Goal: Ask a question

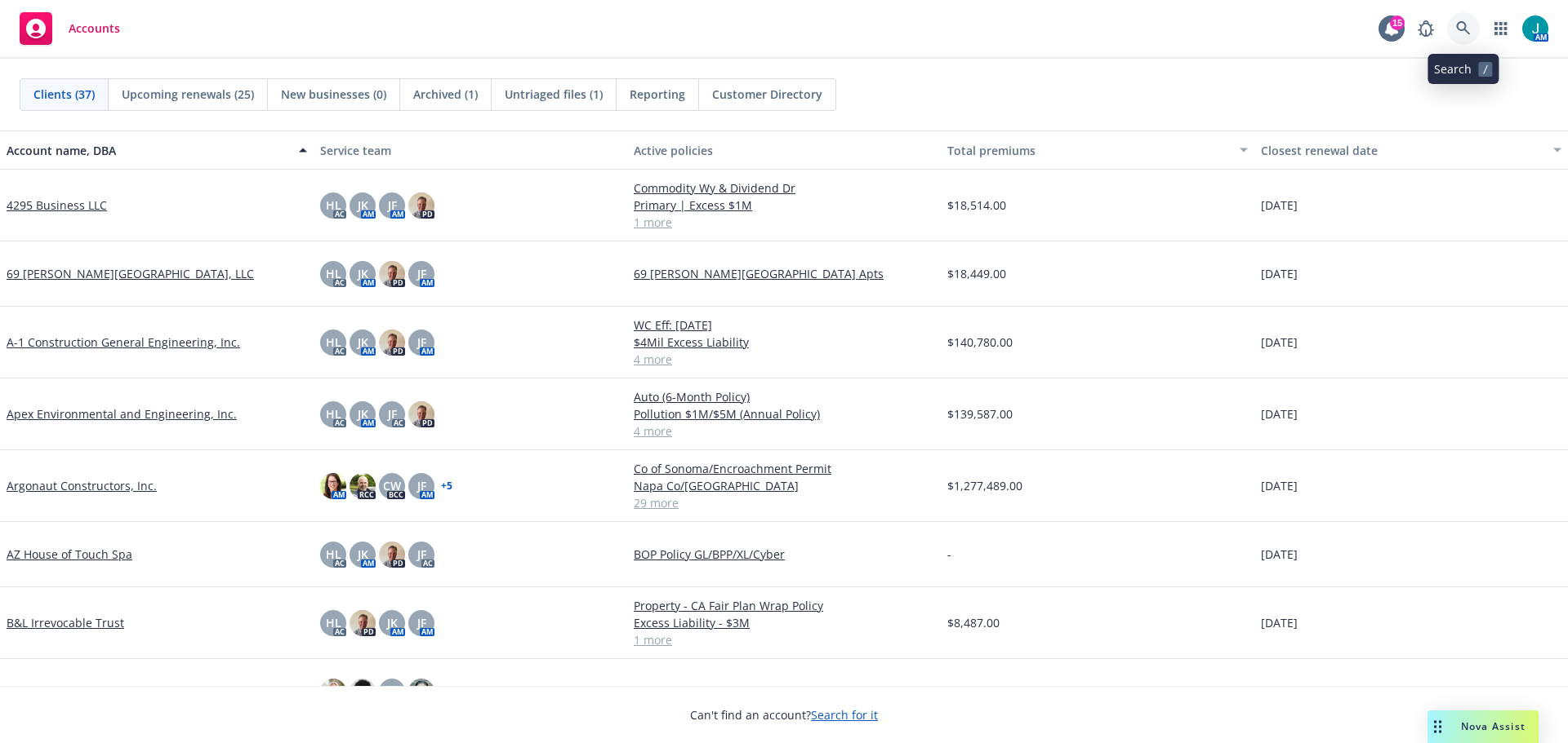
click at [1461, 29] on icon at bounding box center [1463, 28] width 15 height 15
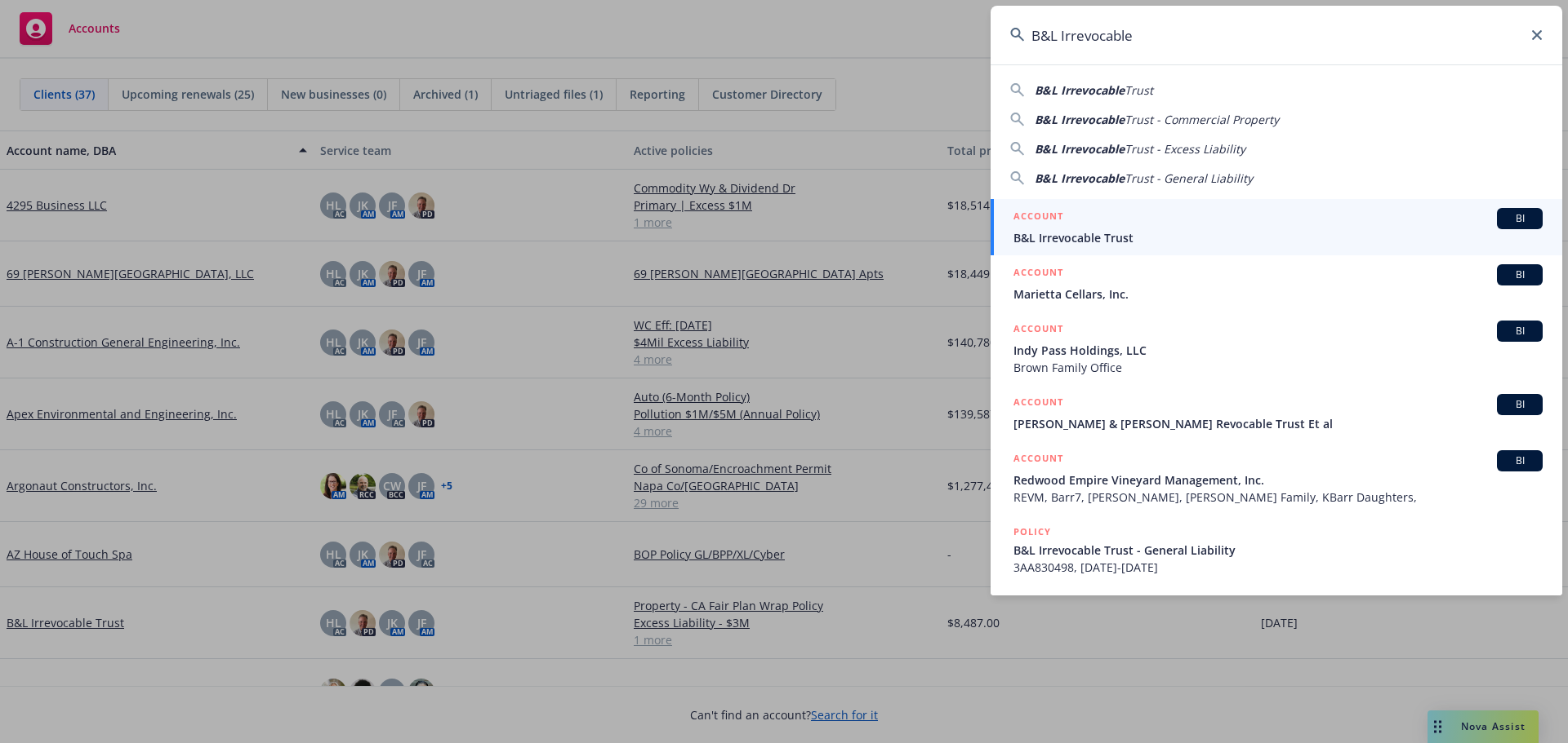
type input "B&L Irrevocable"
drag, startPoint x: 1494, startPoint y: 218, endPoint x: 1512, endPoint y: 220, distance: 18.1
click at [1503, 219] on span "BI" at bounding box center [1519, 218] width 33 height 15
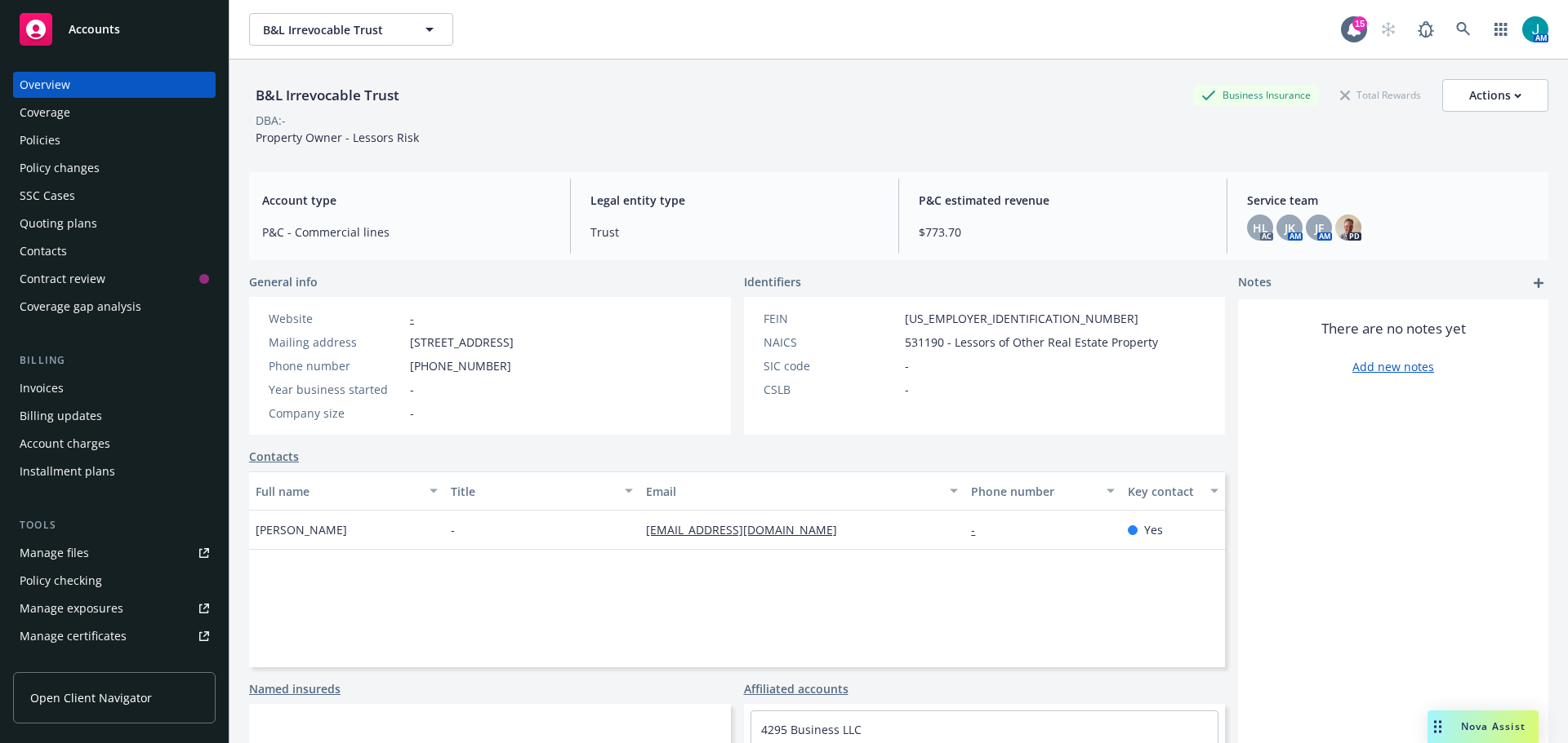
click at [1476, 729] on span "Nova Assist" at bounding box center [1493, 727] width 65 height 14
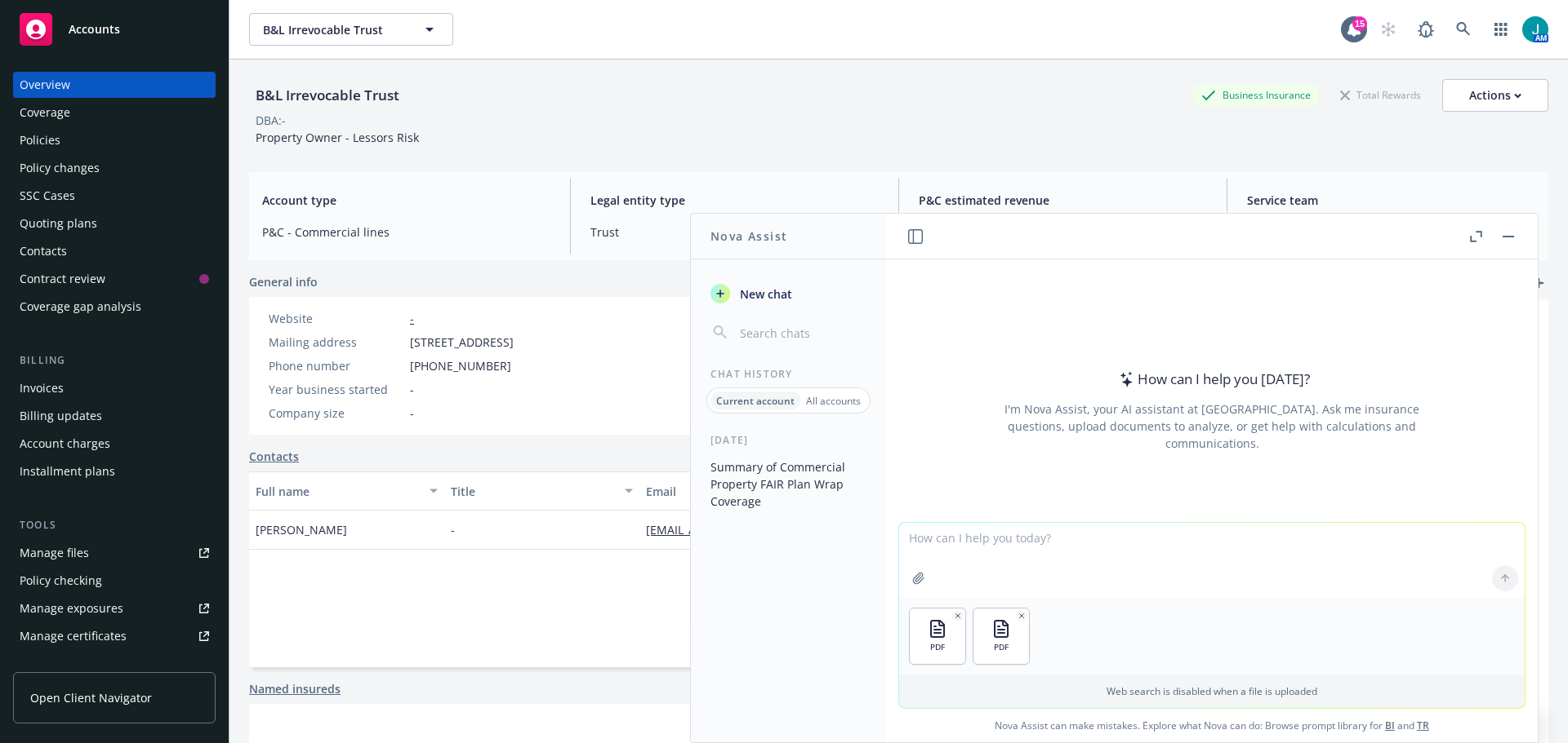
click at [948, 571] on textarea at bounding box center [1212, 560] width 625 height 75
type textarea "Please compare the difference between the two quotes attached."
click at [1503, 577] on icon at bounding box center [1504, 579] width 12 height 12
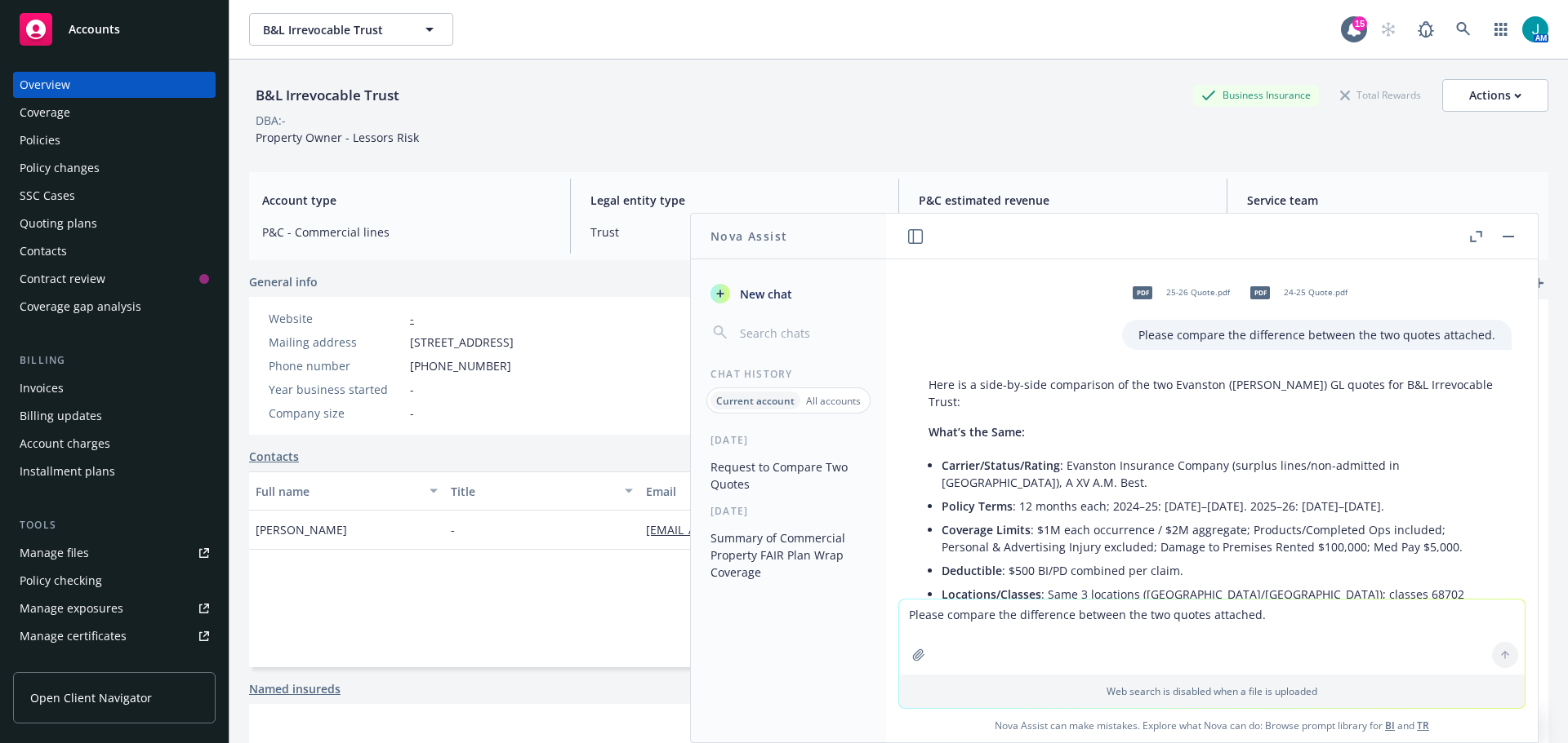
drag, startPoint x: 946, startPoint y: 403, endPoint x: 945, endPoint y: 390, distance: 13.0
click at [930, 382] on p "Here is a side-by-side comparison of the two Evanston ([PERSON_NAME]) GL quotes…" at bounding box center [1211, 393] width 567 height 35
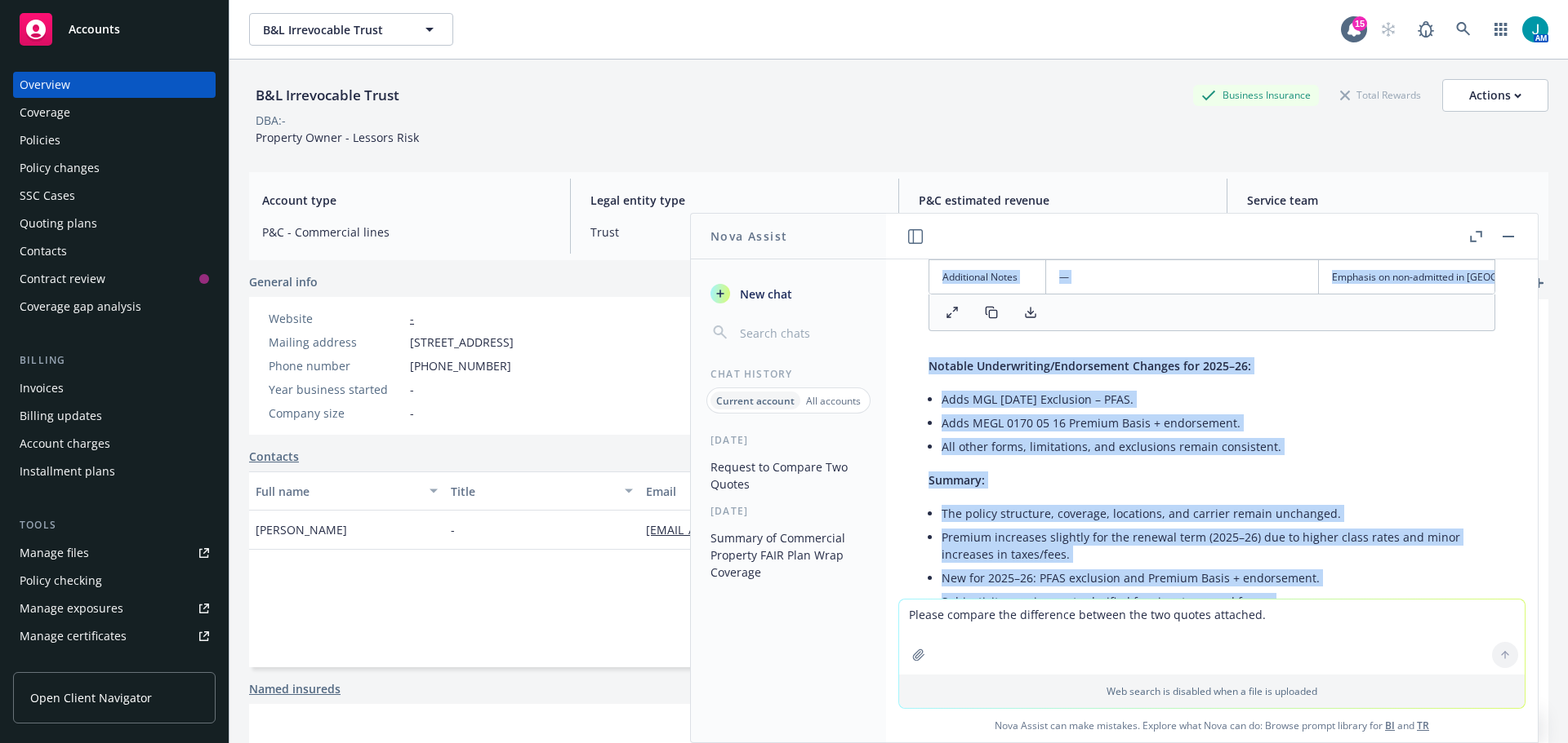
scroll to position [1032, 0]
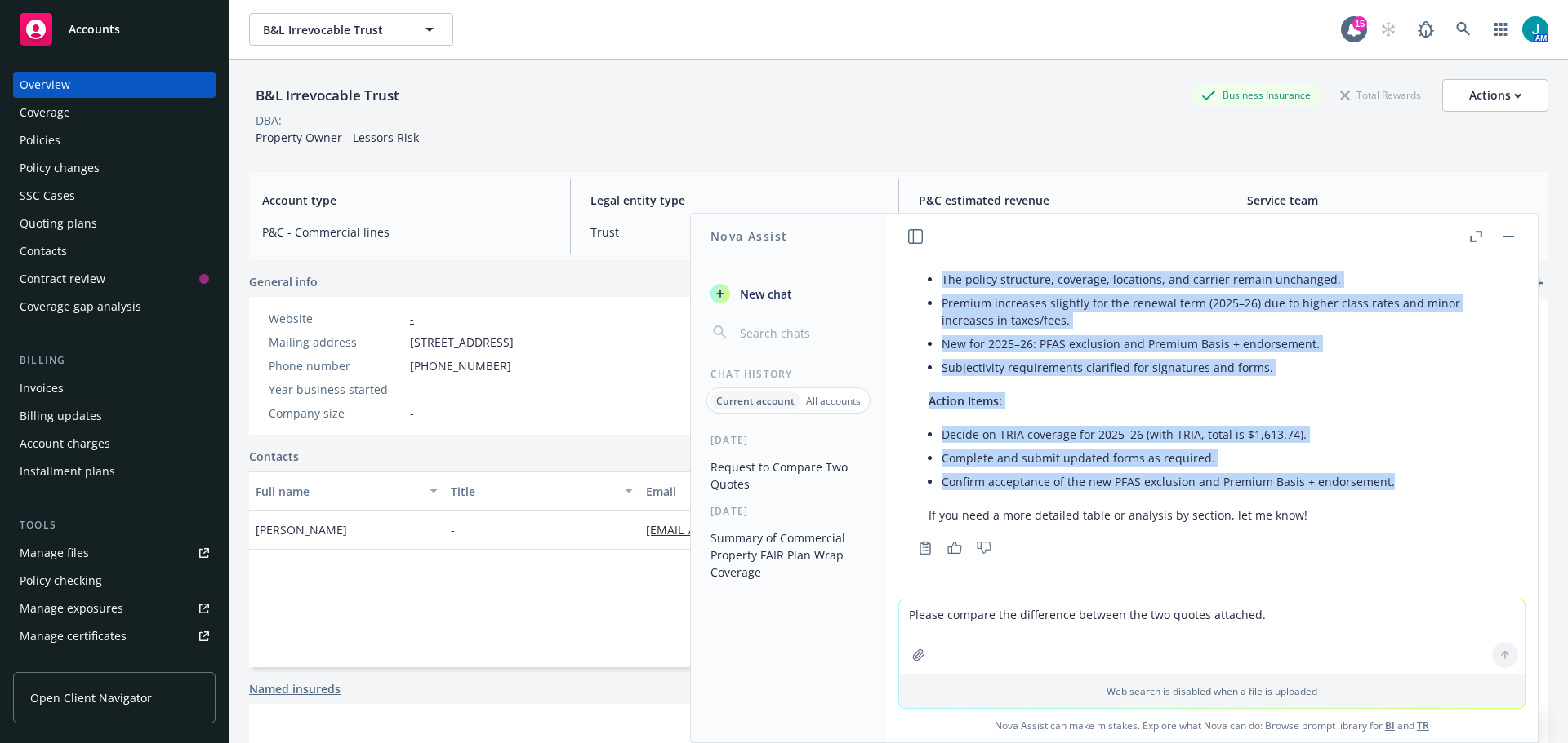
drag, startPoint x: 929, startPoint y: 382, endPoint x: 1453, endPoint y: 509, distance: 539.2
copy div "Lore ip d sita-co-adip elitseddoe te inc utl Etdolore (Magnaa) EN admini ven Q&…"
click at [1505, 236] on rect "button" at bounding box center [1508, 237] width 12 height 2
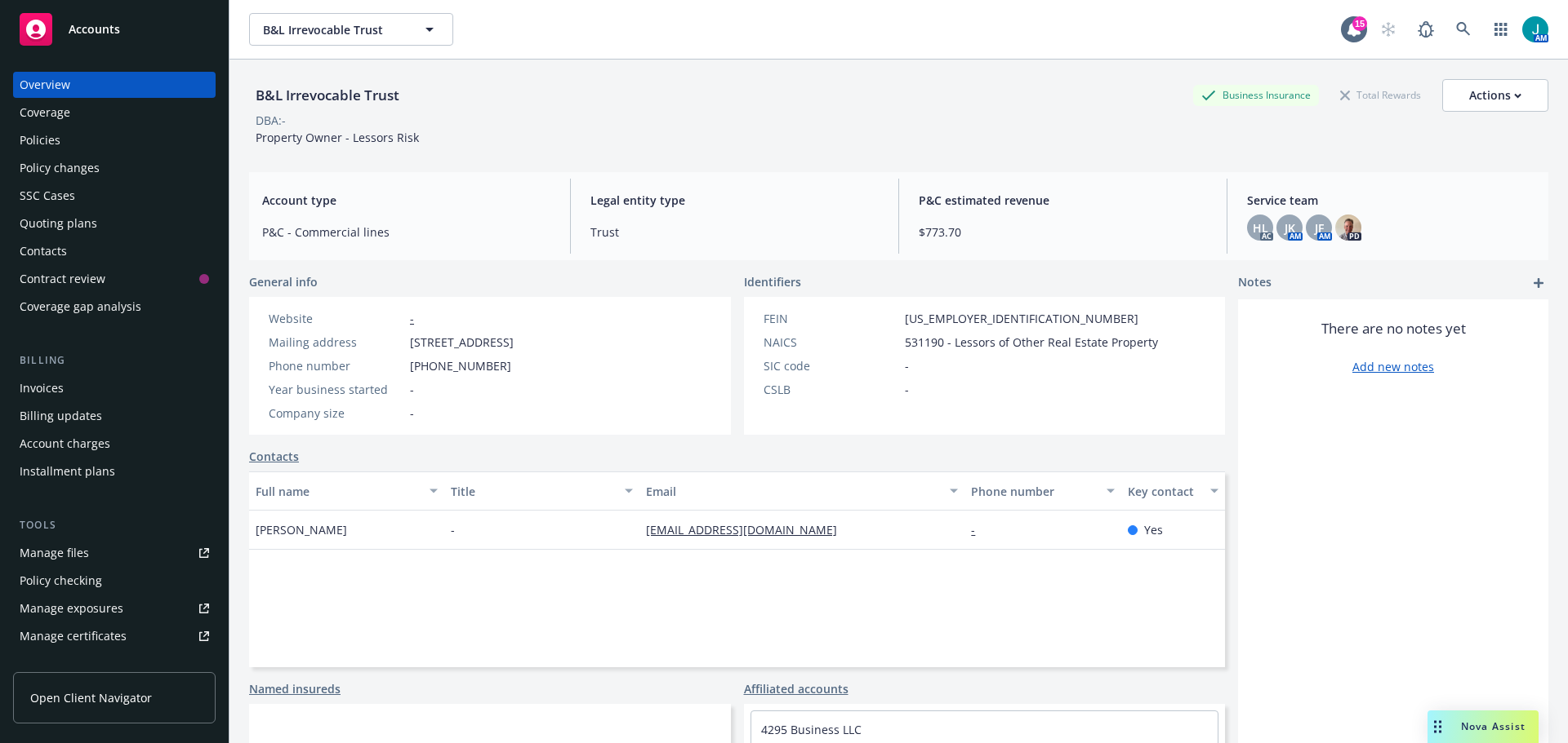
click at [1481, 720] on span "Nova Assist" at bounding box center [1493, 727] width 65 height 14
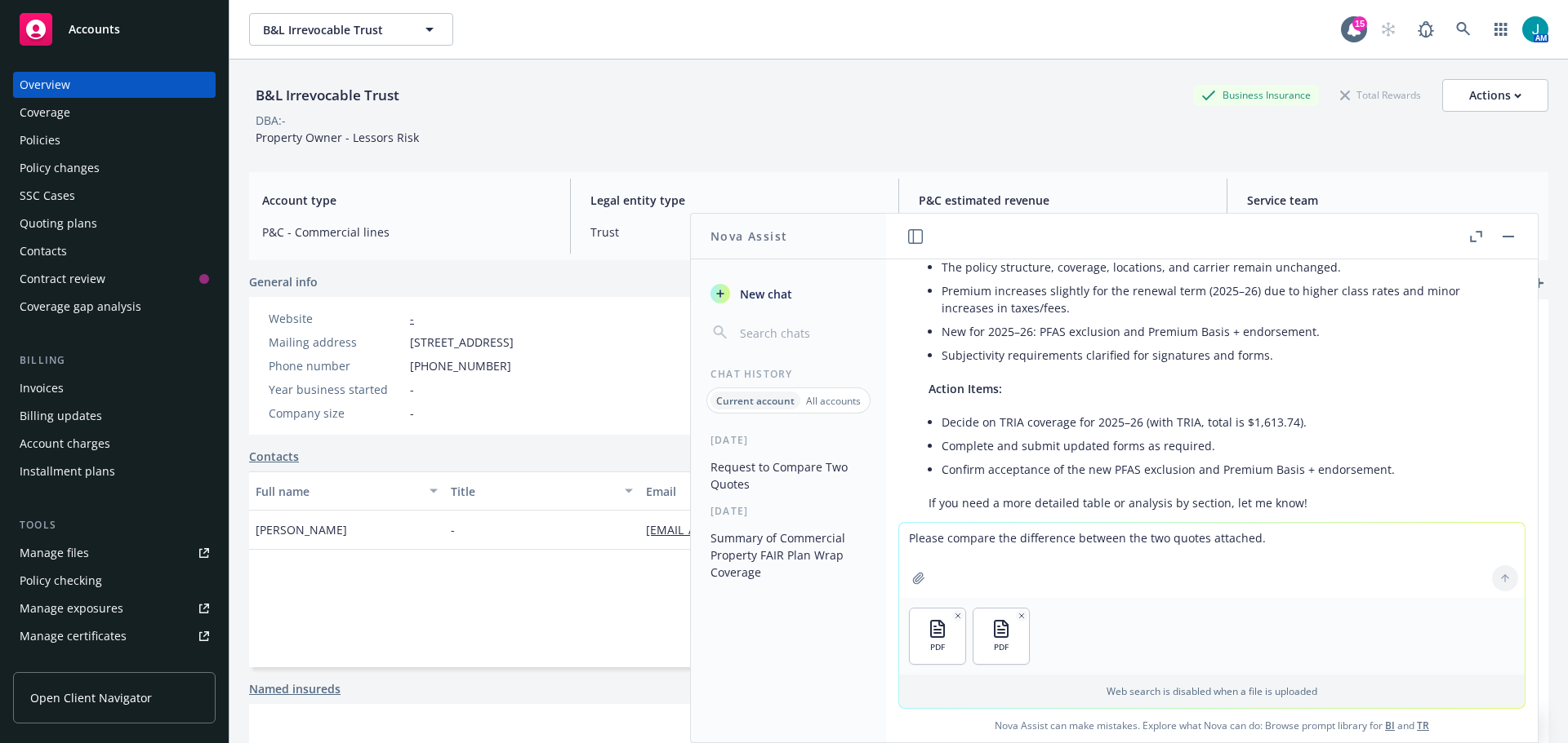
click at [929, 549] on textarea "Please compare the difference between the two quotes attached." at bounding box center [1212, 560] width 625 height 75
type textarea "Please compare the attached quotes and let me know the difference"
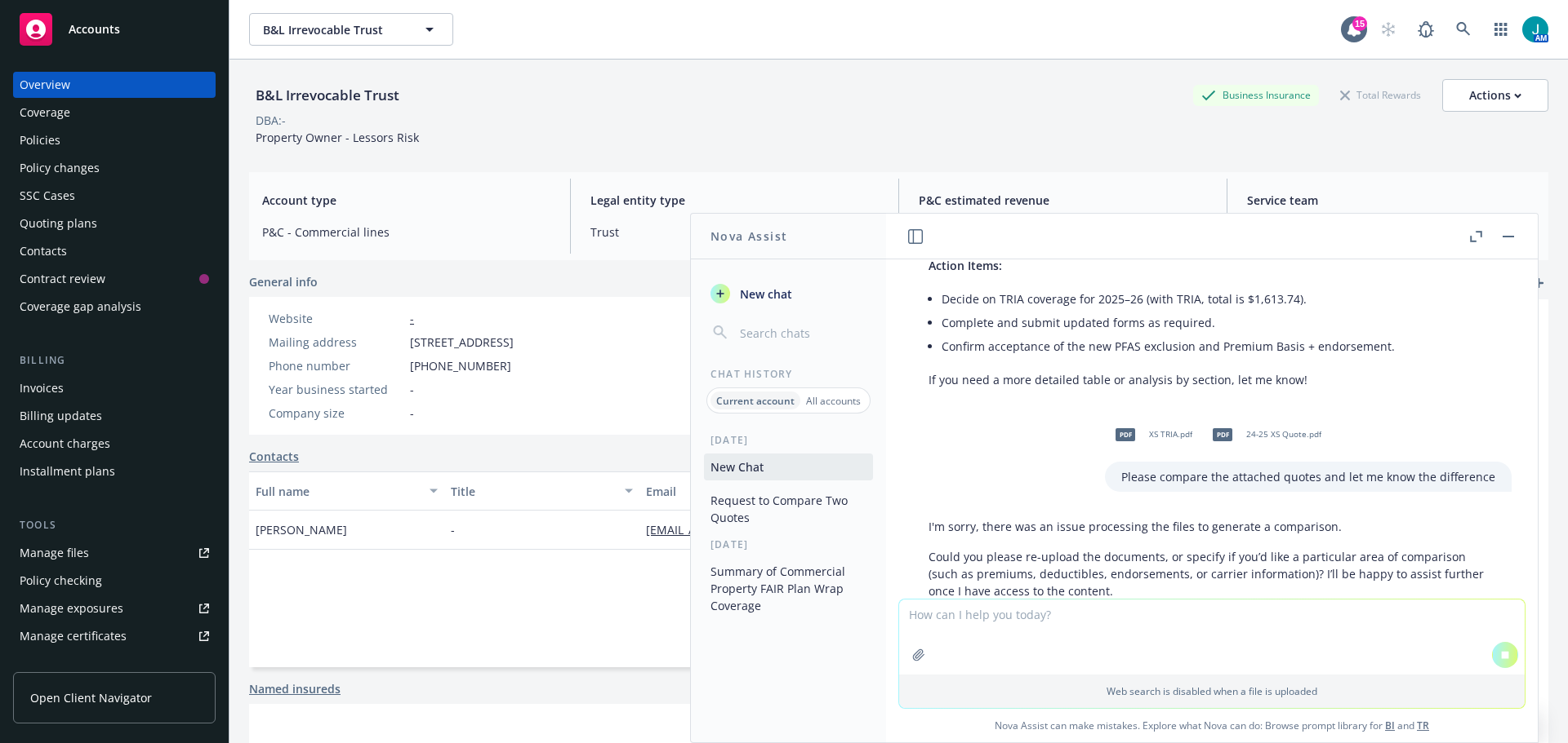
scroll to position [1273, 0]
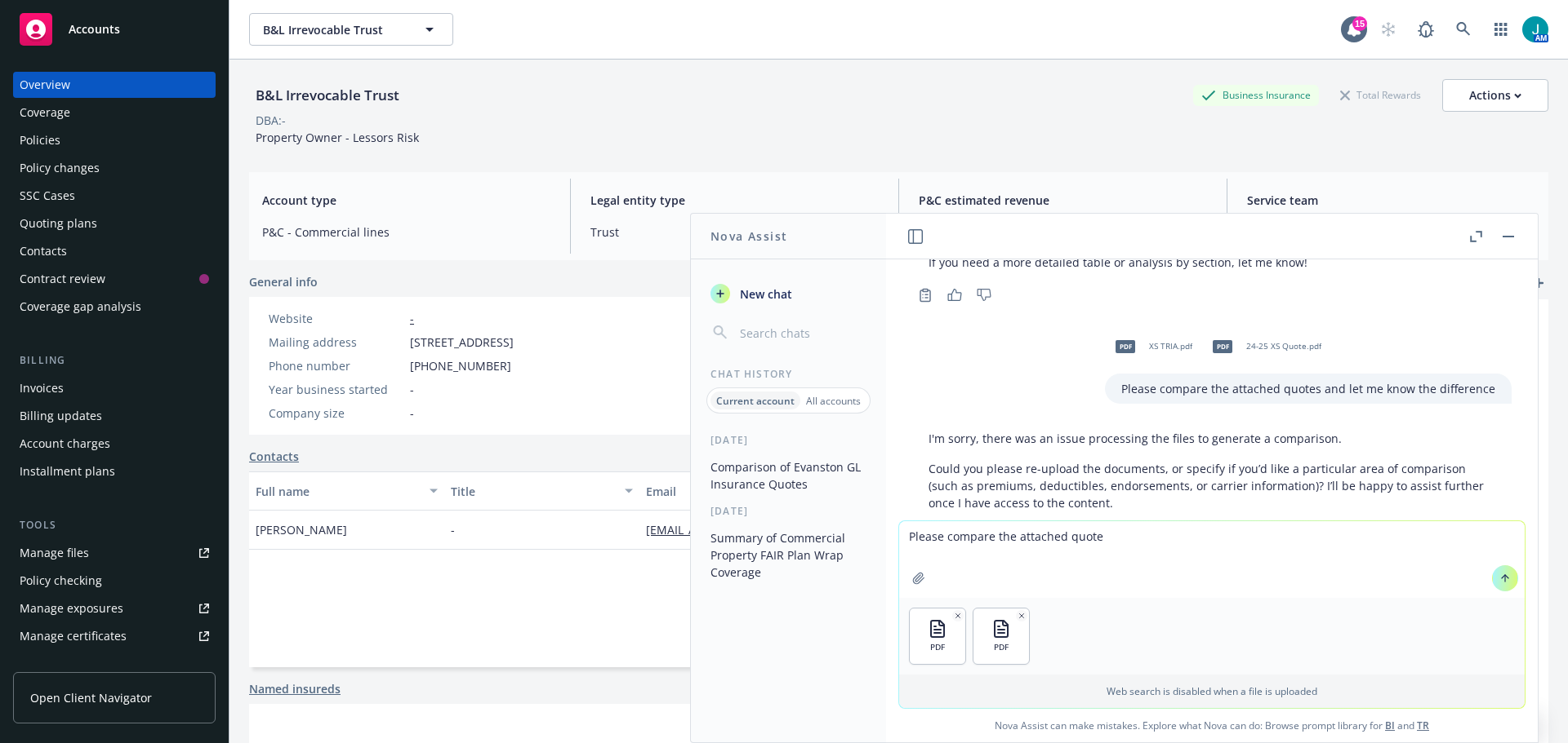
type textarea "Please compare the attached quotes"
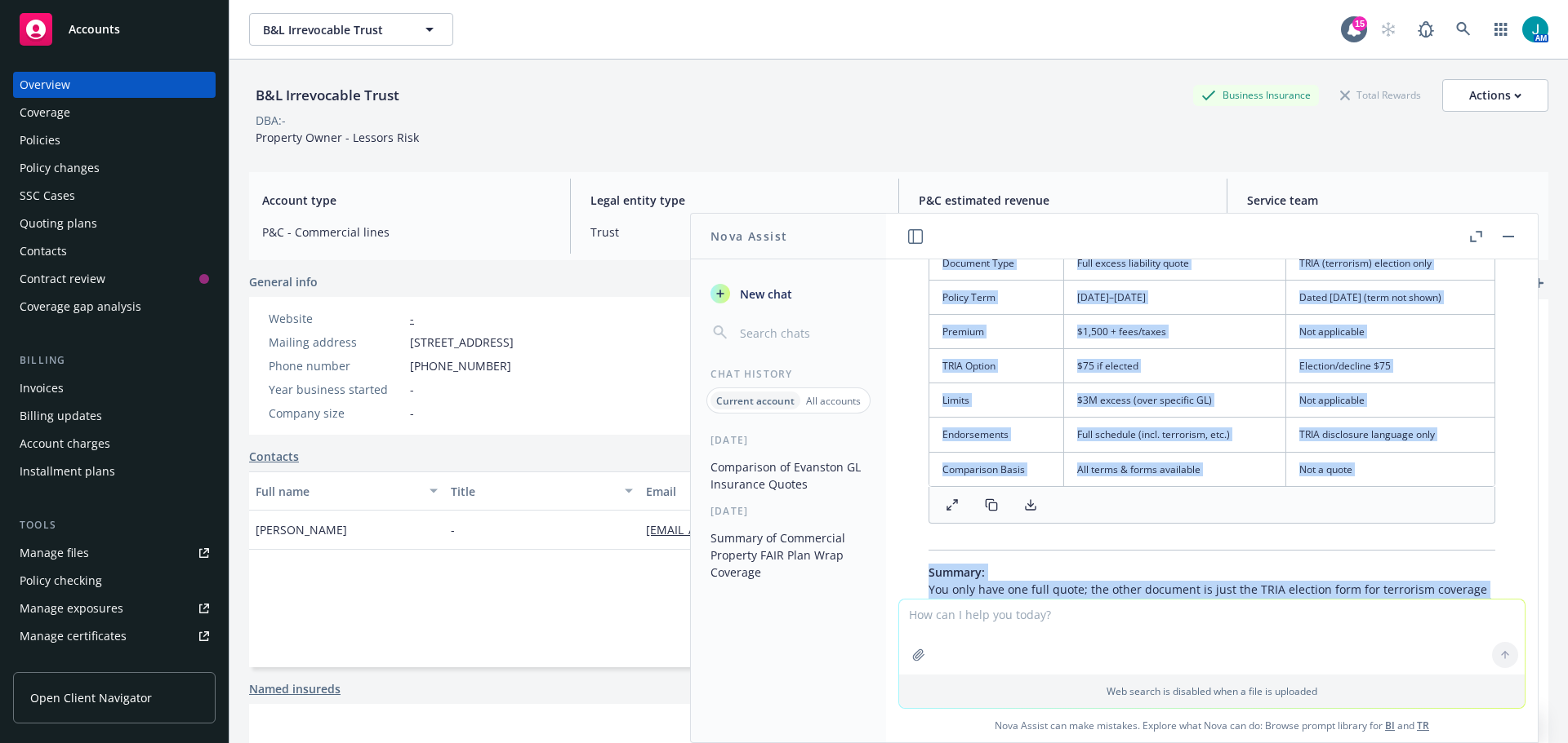
scroll to position [2525, 0]
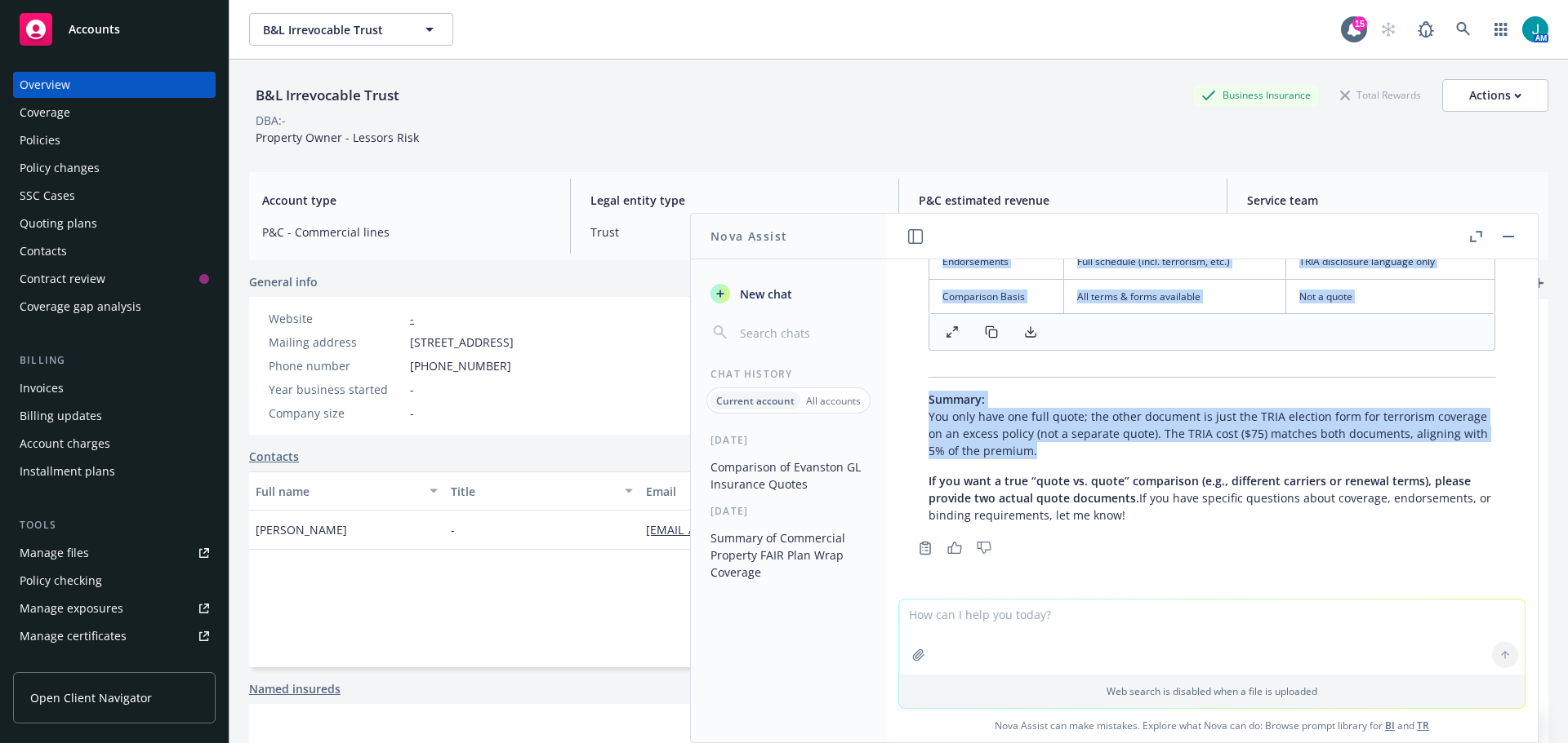
drag, startPoint x: 930, startPoint y: 334, endPoint x: 1126, endPoint y: 448, distance: 226.7
copy div "Lore’i dolo sitametcon adipi el sed doe temporin utlab: Etdolore M (Ali 3, 6719…"
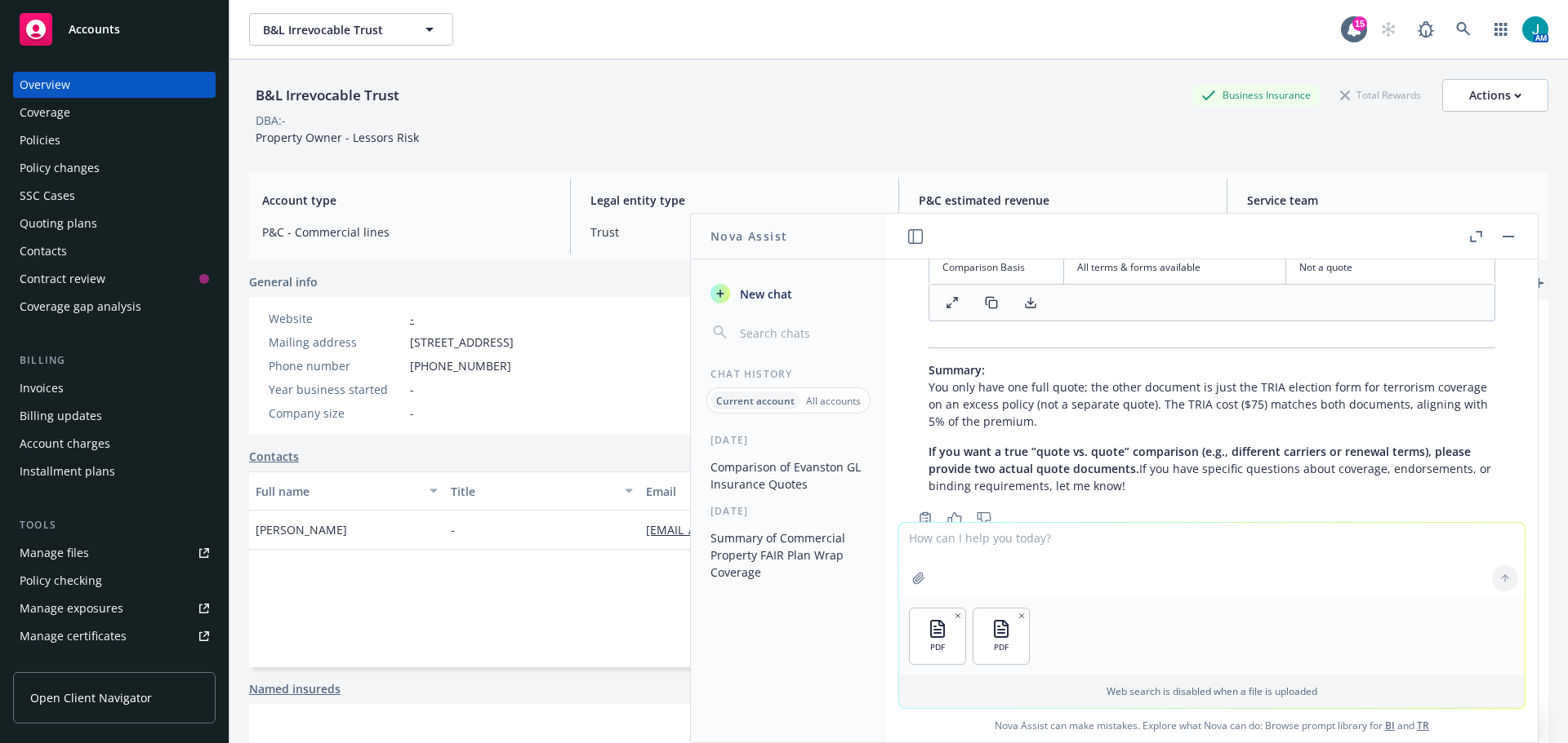
click at [957, 574] on textarea at bounding box center [1212, 560] width 625 height 75
type textarea "Please compare the attached quotes"
click at [1492, 579] on button at bounding box center [1504, 578] width 26 height 26
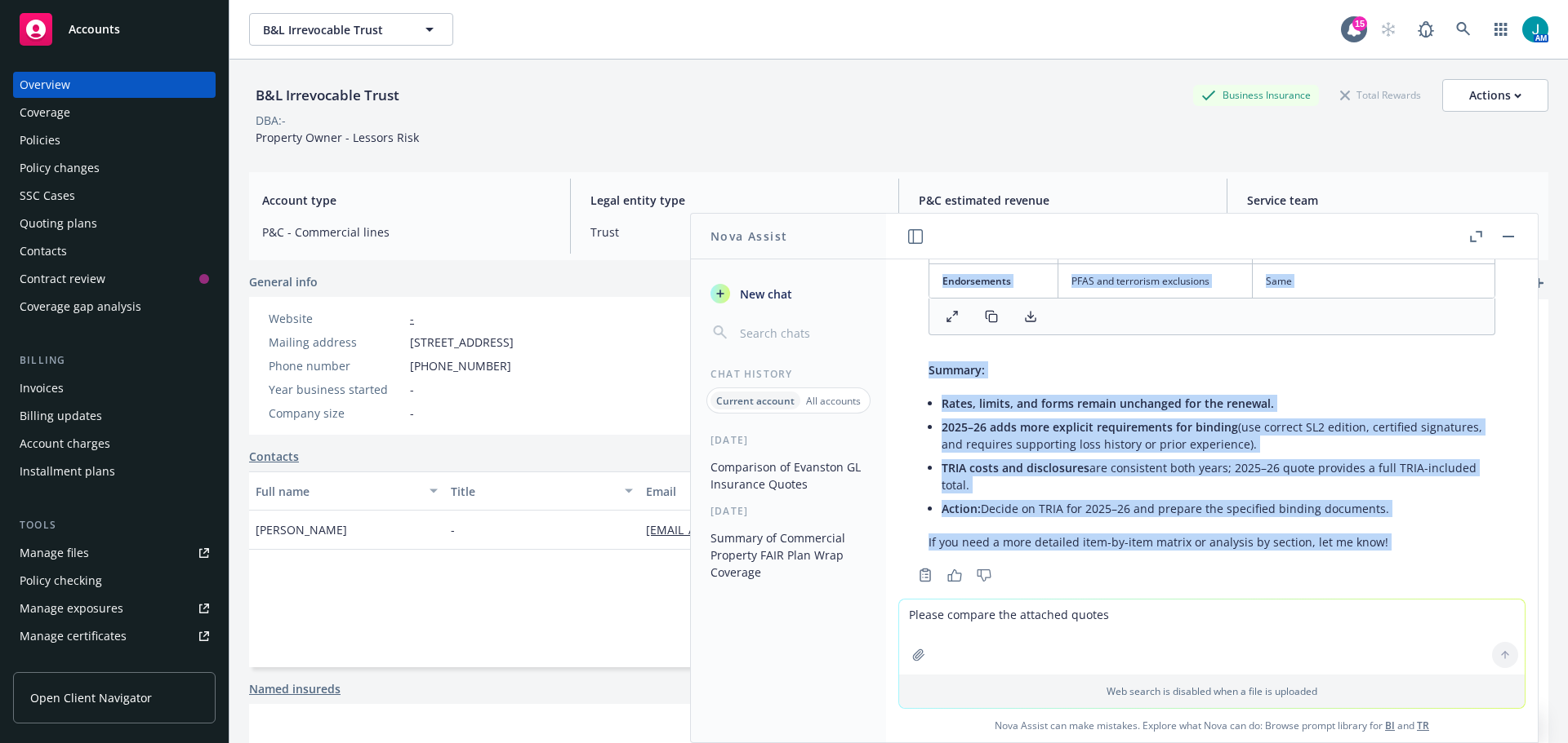
scroll to position [3592, 0]
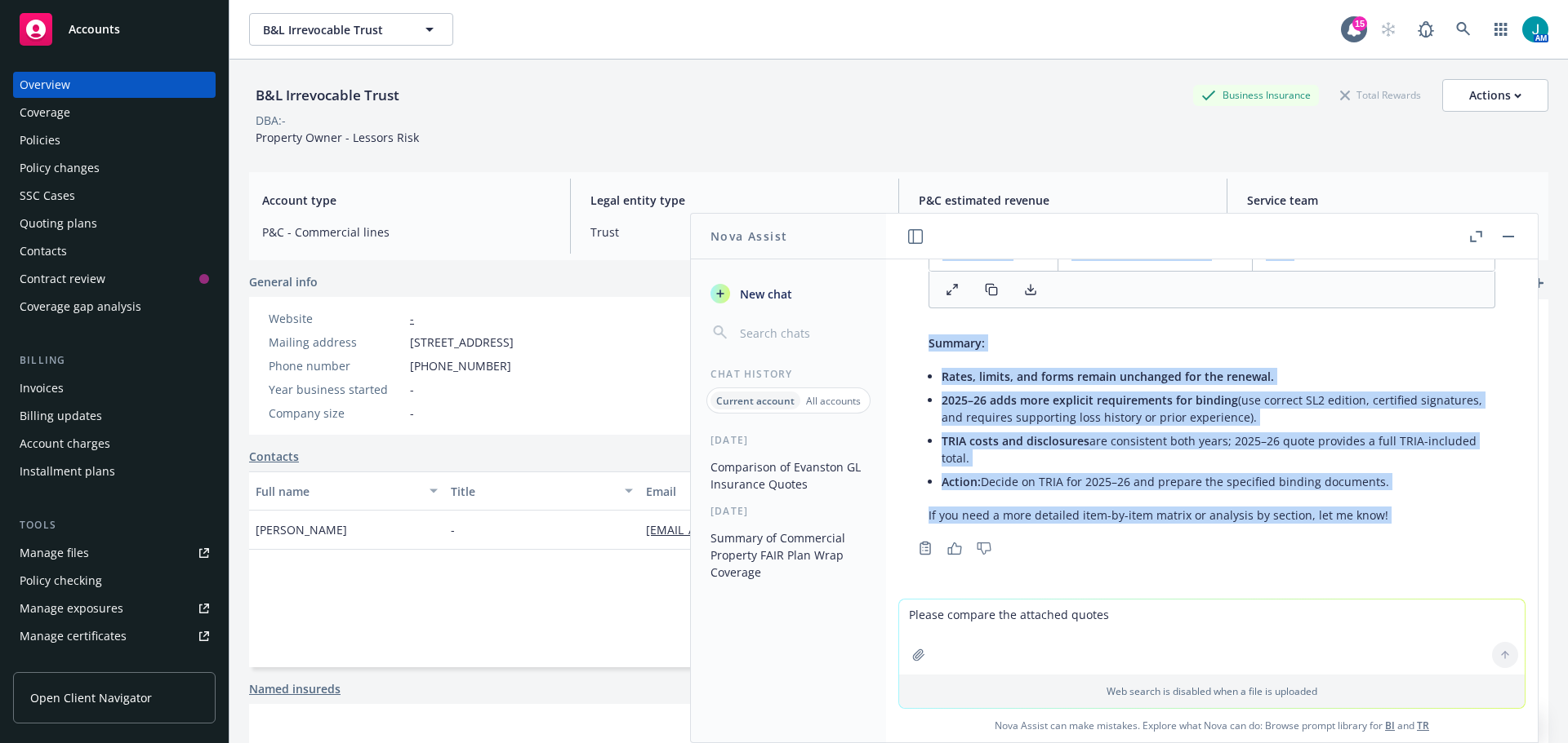
drag, startPoint x: 930, startPoint y: 357, endPoint x: 1378, endPoint y: 479, distance: 464.3
click at [1378, 479] on div "Here’s a clear comparison of the two attached Evanston ([PERSON_NAME]) Excess L…" at bounding box center [1212, 66] width 599 height 928
copy div "Lore’i d sitam consectetu ad eli sed doeiusmo Temporin (Utlabo) Etdolo Magnaali…"
click at [892, 373] on div "pdf 25-26 Quote.pdf pdf 24-25 Quote.pdf Please compare the difference between t…" at bounding box center [1212, 430] width 651 height 339
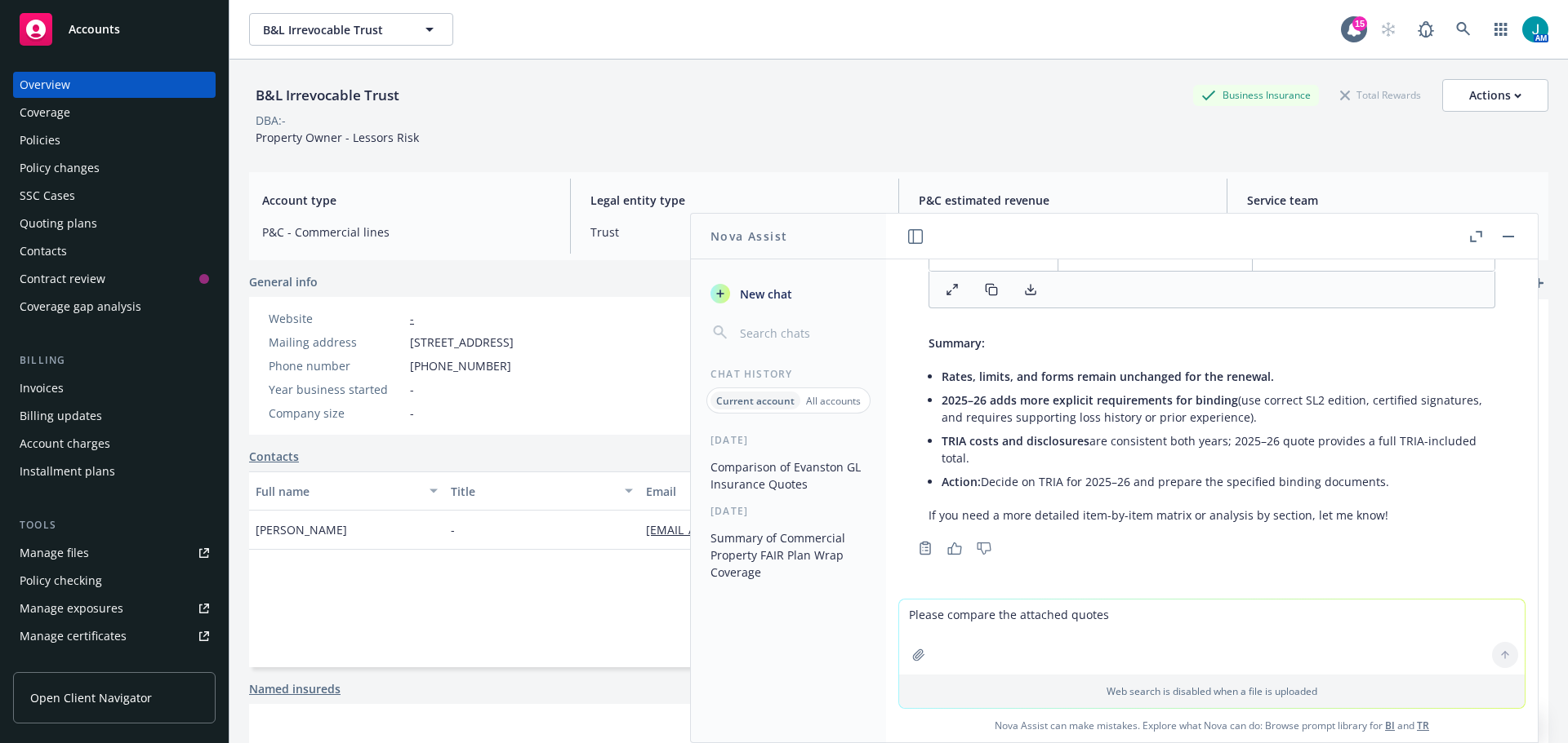
click at [1505, 236] on rect "button" at bounding box center [1508, 237] width 12 height 2
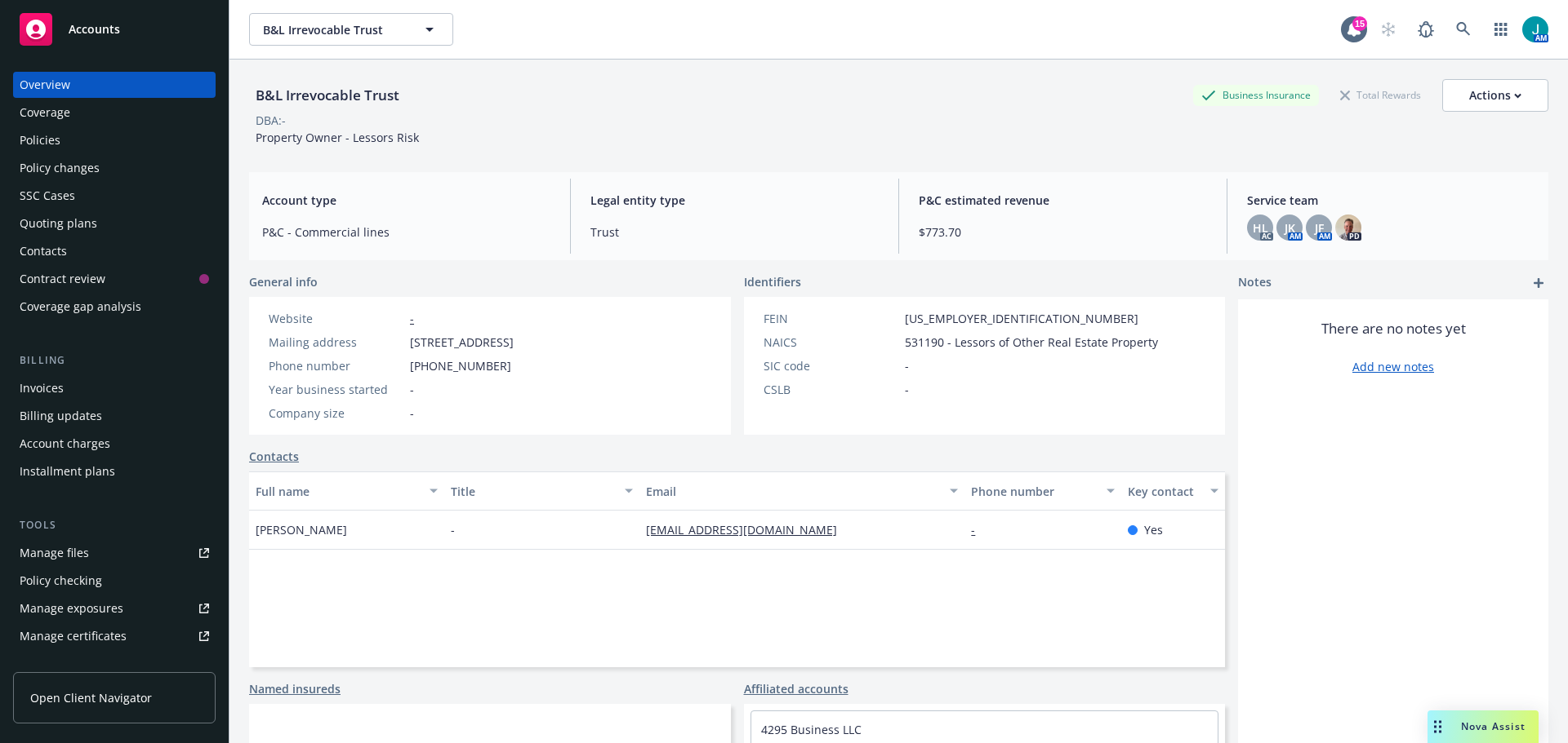
click at [1475, 723] on span "Nova Assist" at bounding box center [1493, 727] width 65 height 14
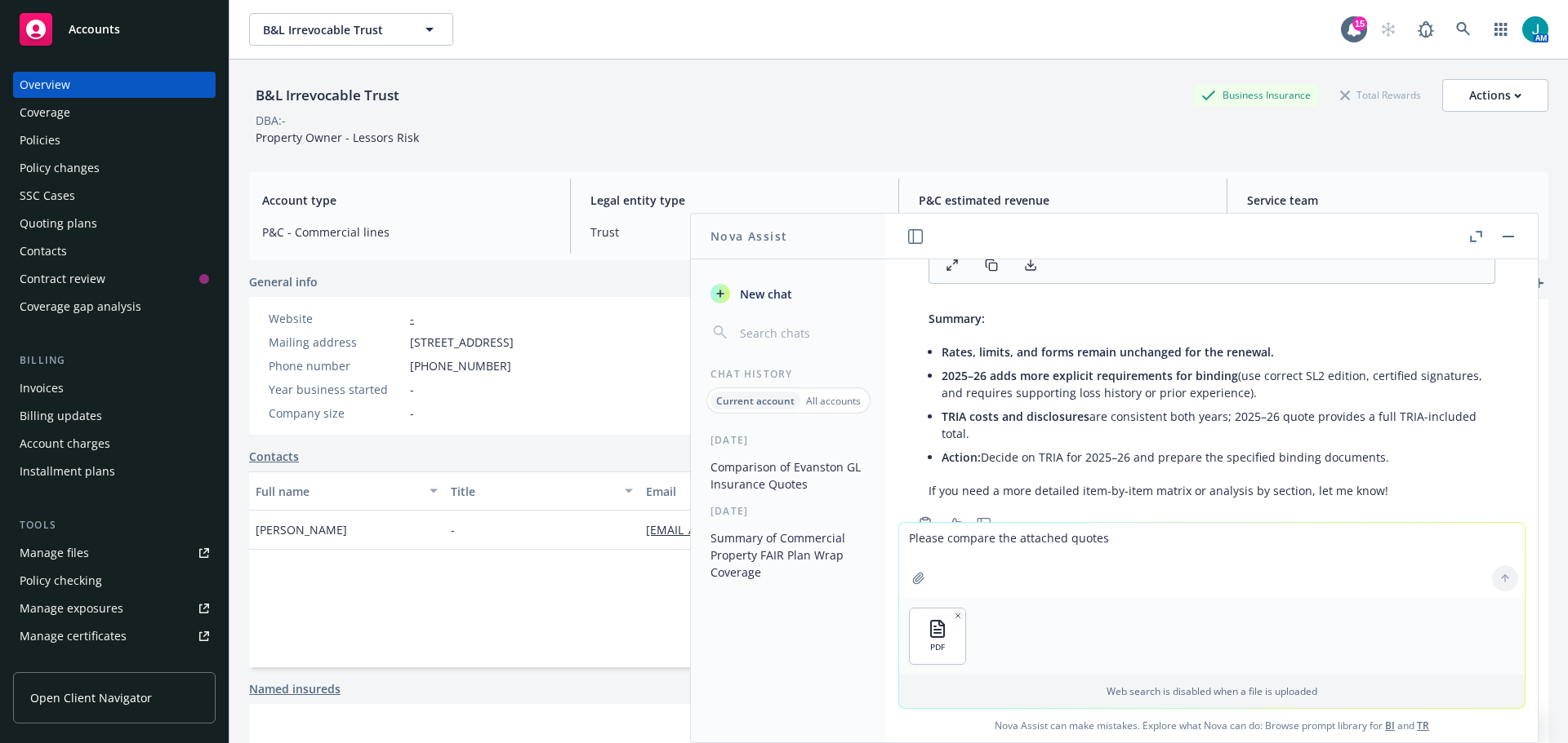
click at [908, 536] on textarea "Please compare the attached quotes" at bounding box center [1212, 560] width 625 height 75
type textarea "what cause of loss is the attached quote"
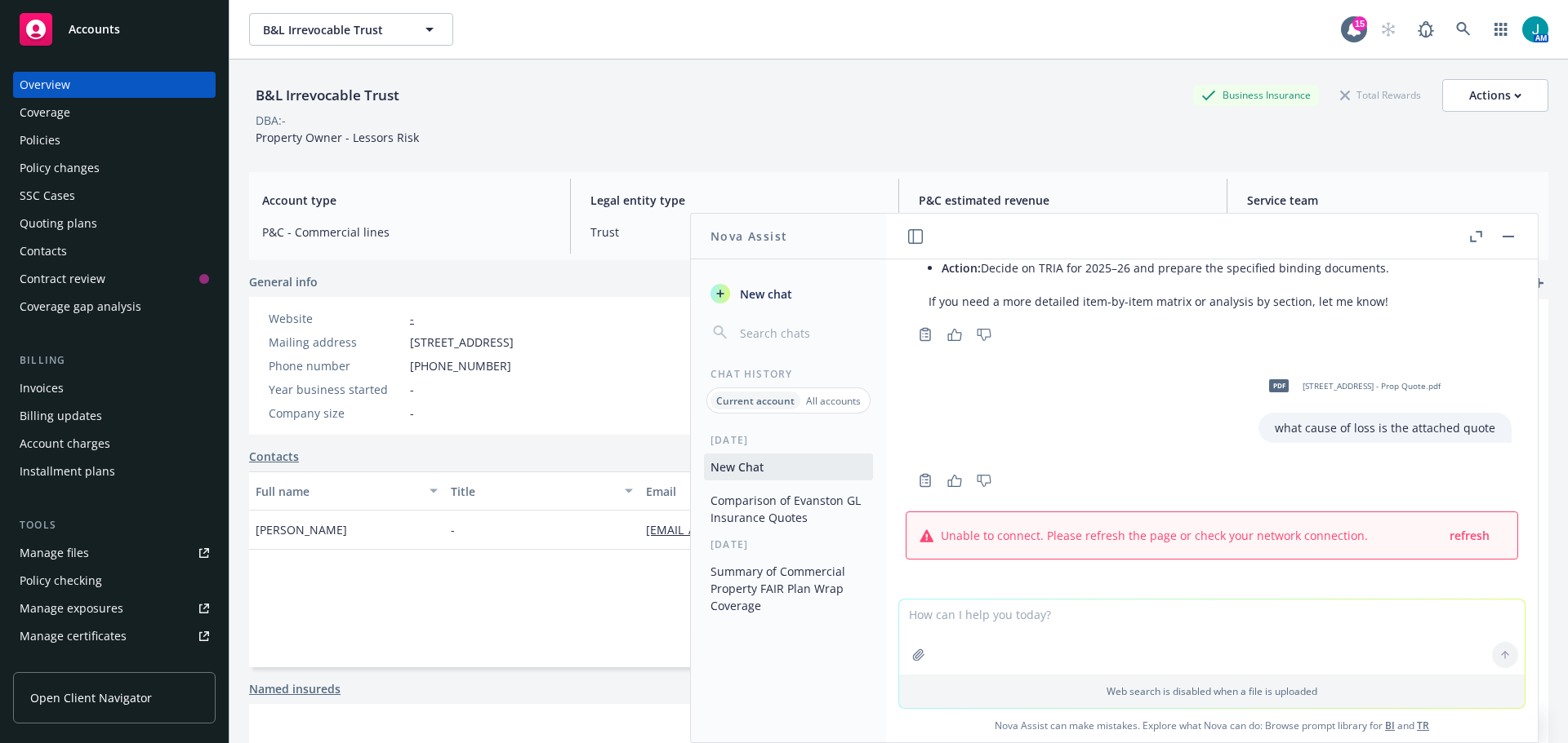
scroll to position [3806, 0]
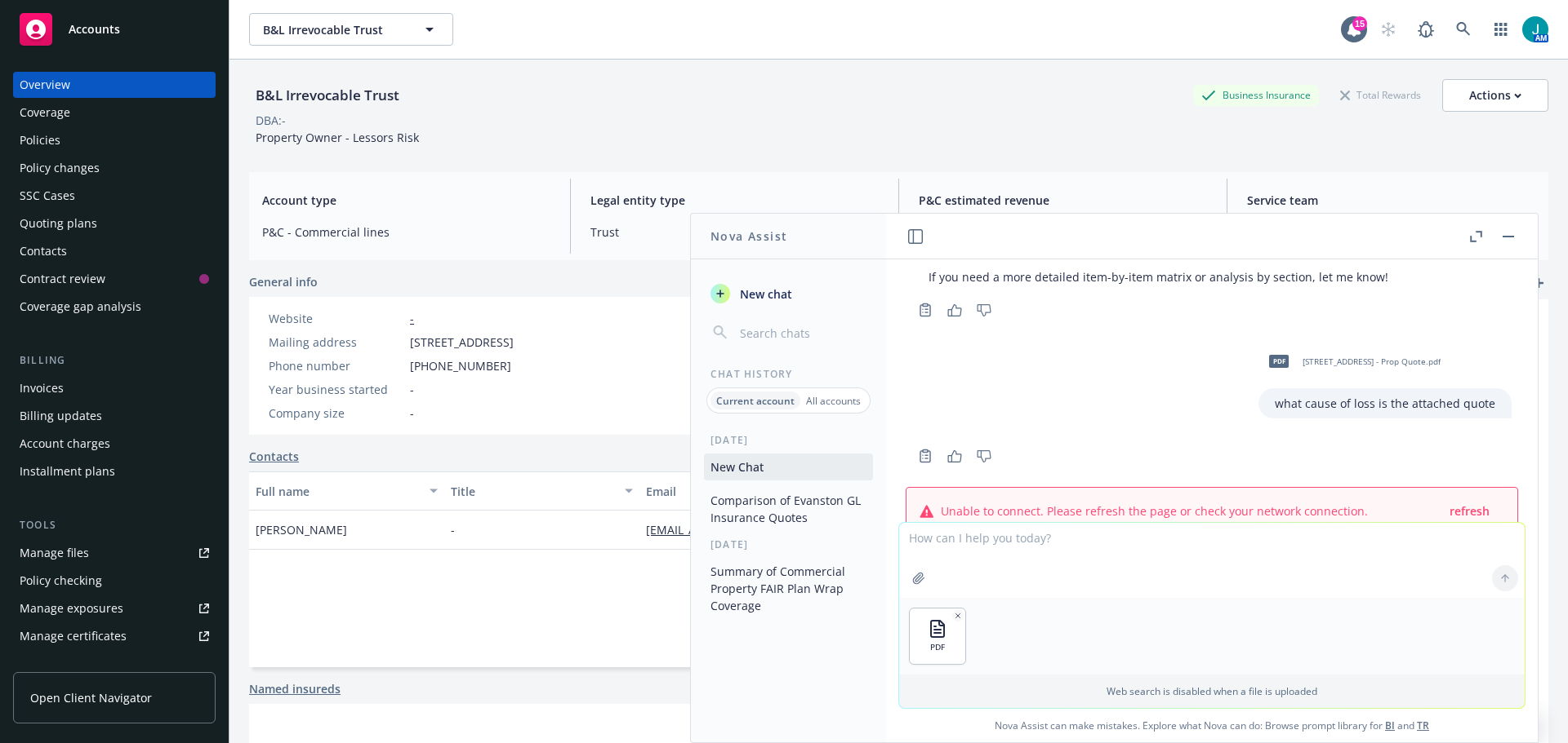
click at [941, 542] on textarea at bounding box center [1212, 560] width 625 height 75
type textarea "what cause of loss is the attached quote?"
click at [1499, 580] on icon at bounding box center [1504, 579] width 12 height 12
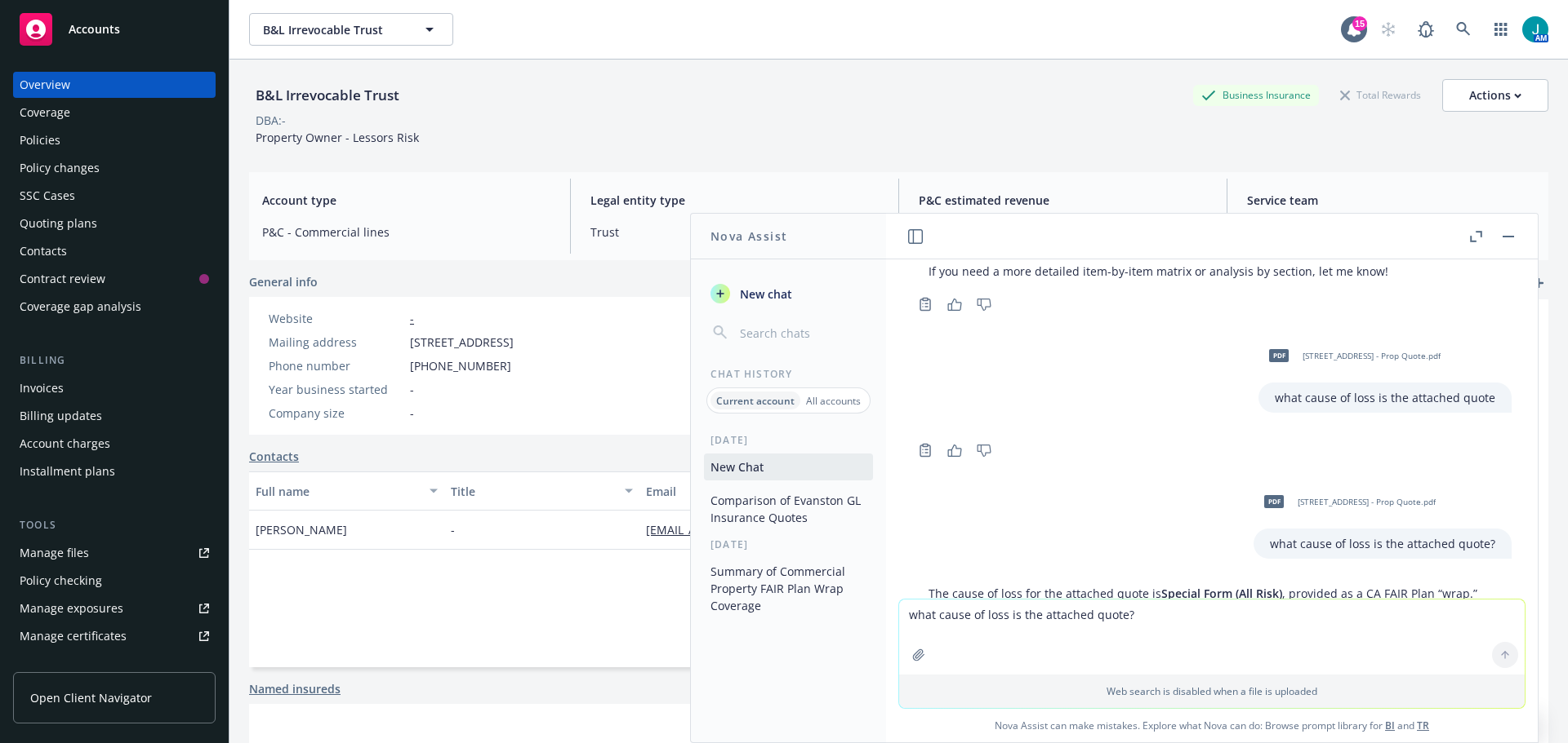
scroll to position [4145, 0]
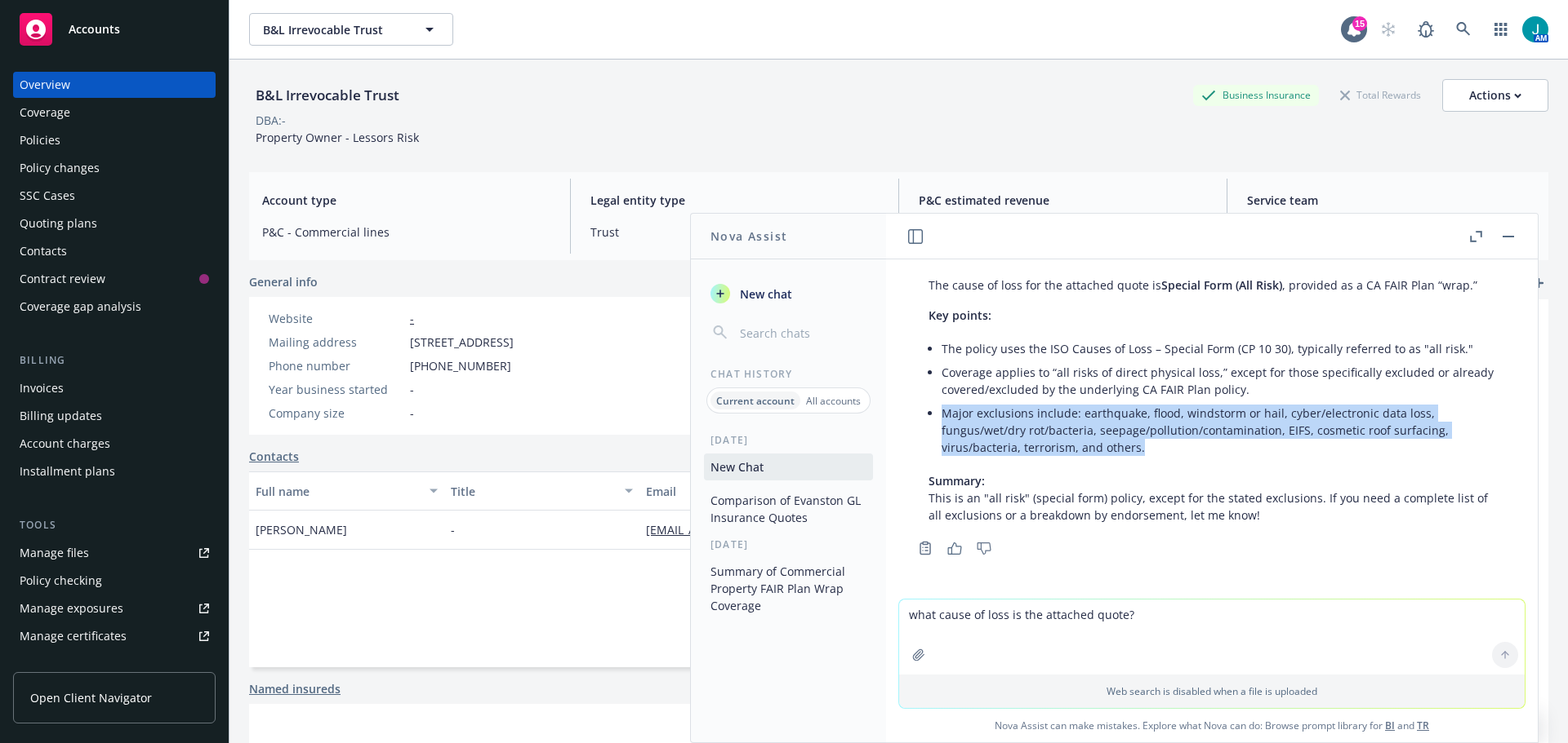
drag, startPoint x: 946, startPoint y: 409, endPoint x: 1183, endPoint y: 448, distance: 240.2
click at [1183, 448] on li "Major exclusions include: earthquake, flood, windstorm or hail, cyber/electroni…" at bounding box center [1219, 431] width 554 height 58
copy li "Major exclusions include: earthquake, flood, windstorm or hail, cyber/electroni…"
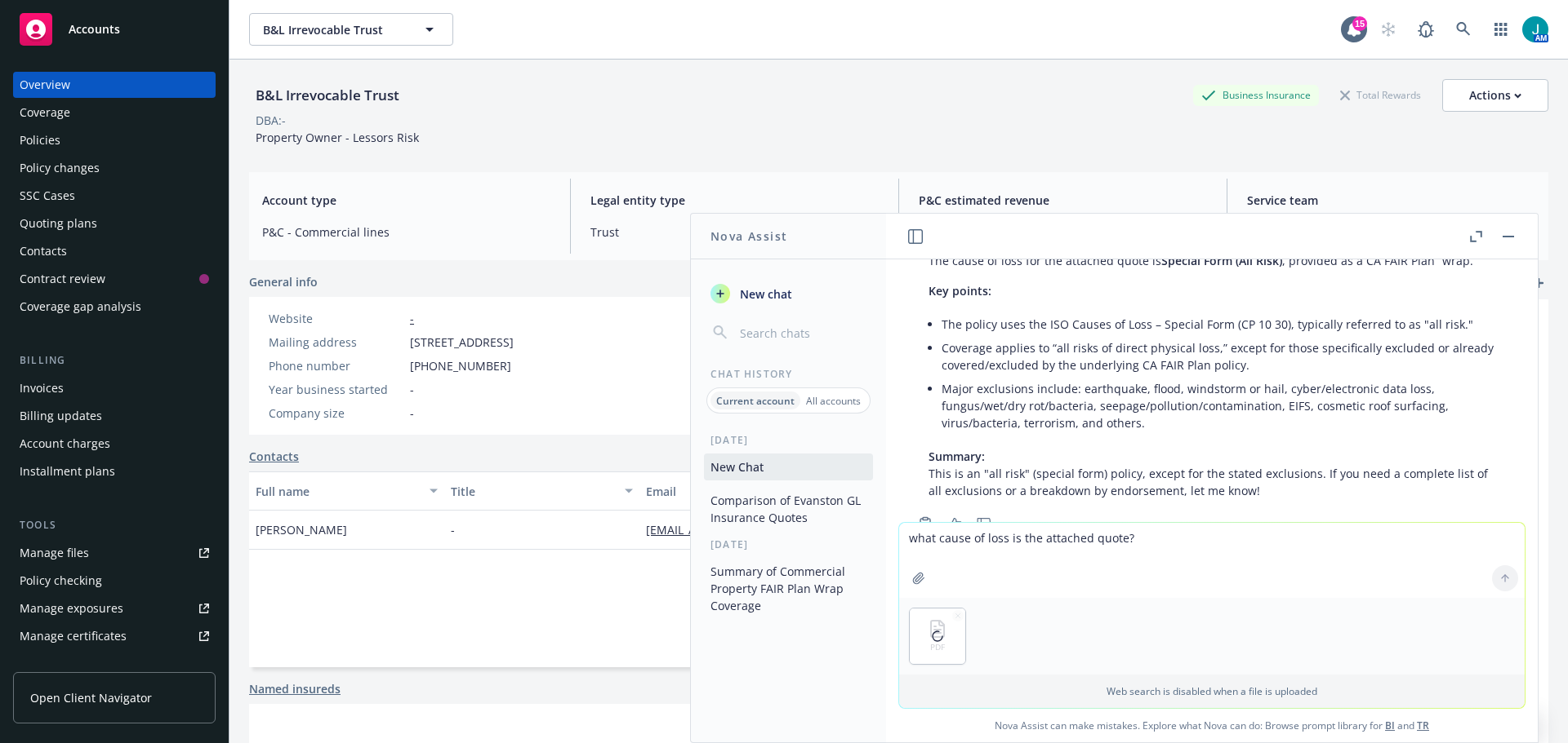
click at [914, 540] on textarea "what cause of loss is the attached quote?" at bounding box center [1212, 560] width 625 height 75
type textarea "List all endorsements"
click at [1499, 580] on icon at bounding box center [1504, 579] width 12 height 12
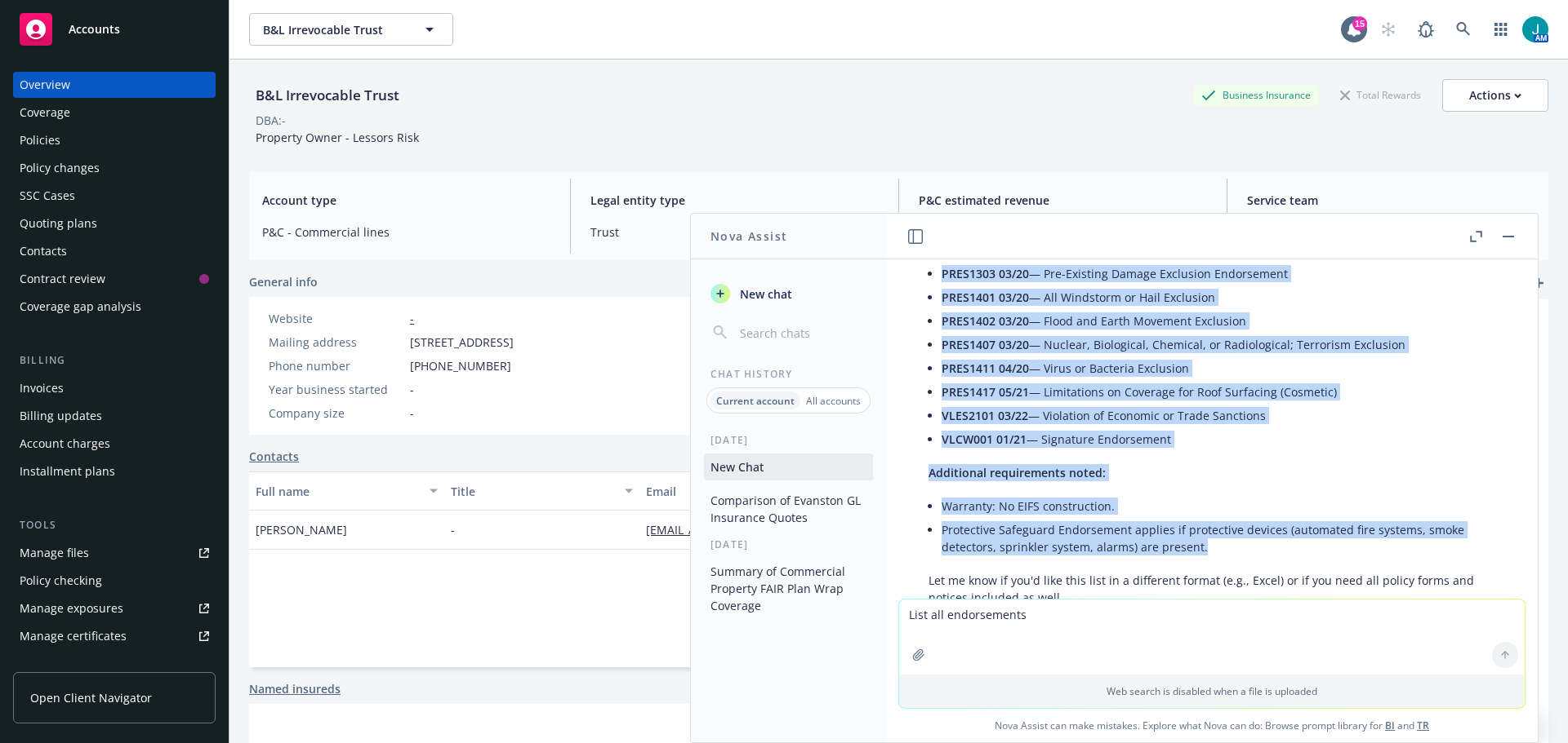
scroll to position [4871, 0]
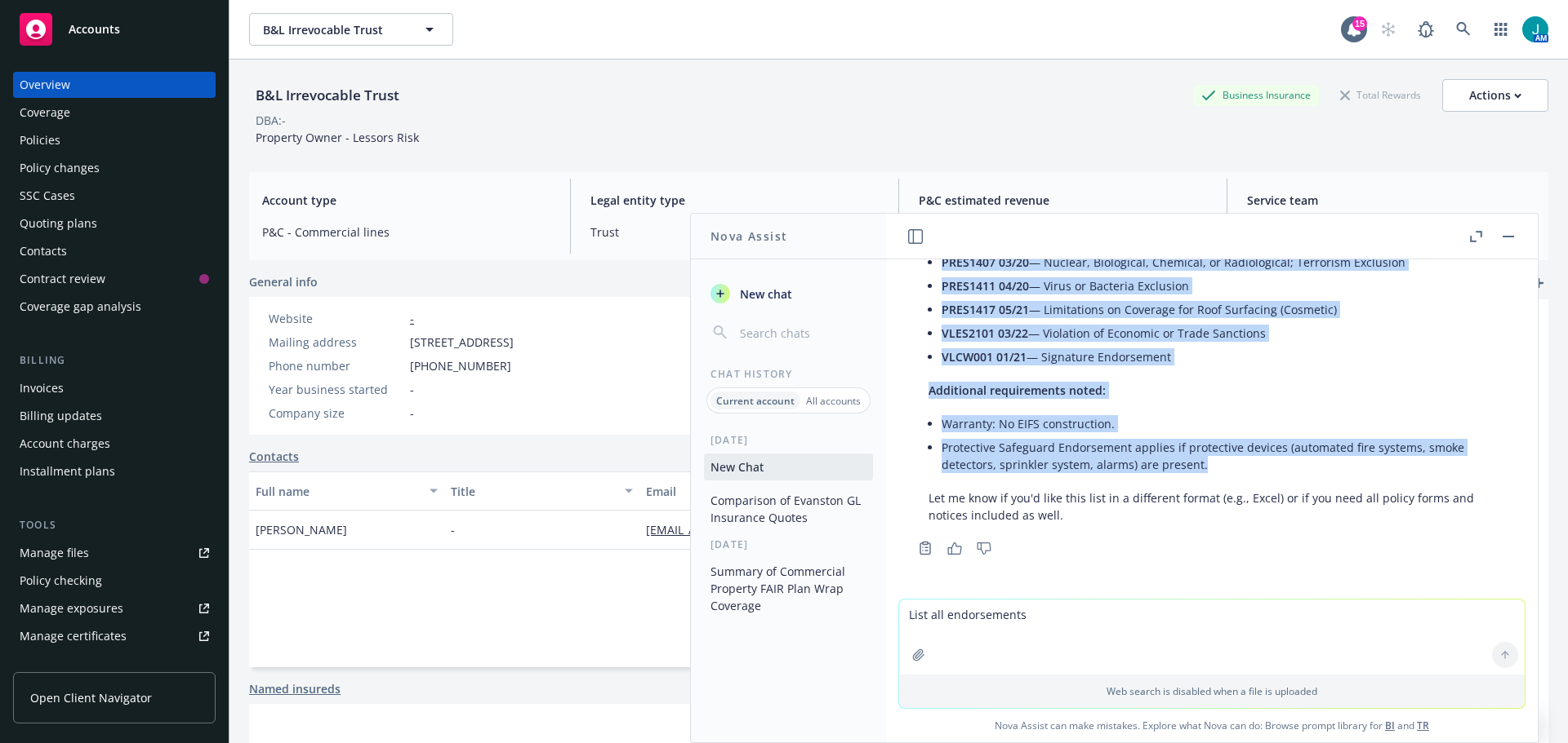
drag, startPoint x: 942, startPoint y: 367, endPoint x: 1221, endPoint y: 511, distance: 314.0
click at [1221, 510] on div "Here are all endorsements listed in the attached quote, including form numbers …" at bounding box center [1212, 229] width 599 height 600
copy div "LOREM 02/45 — Ipsumdo si Ametcon Adipiscinge SEDD0143 46/03 — Eiusmodtem Incidi…"
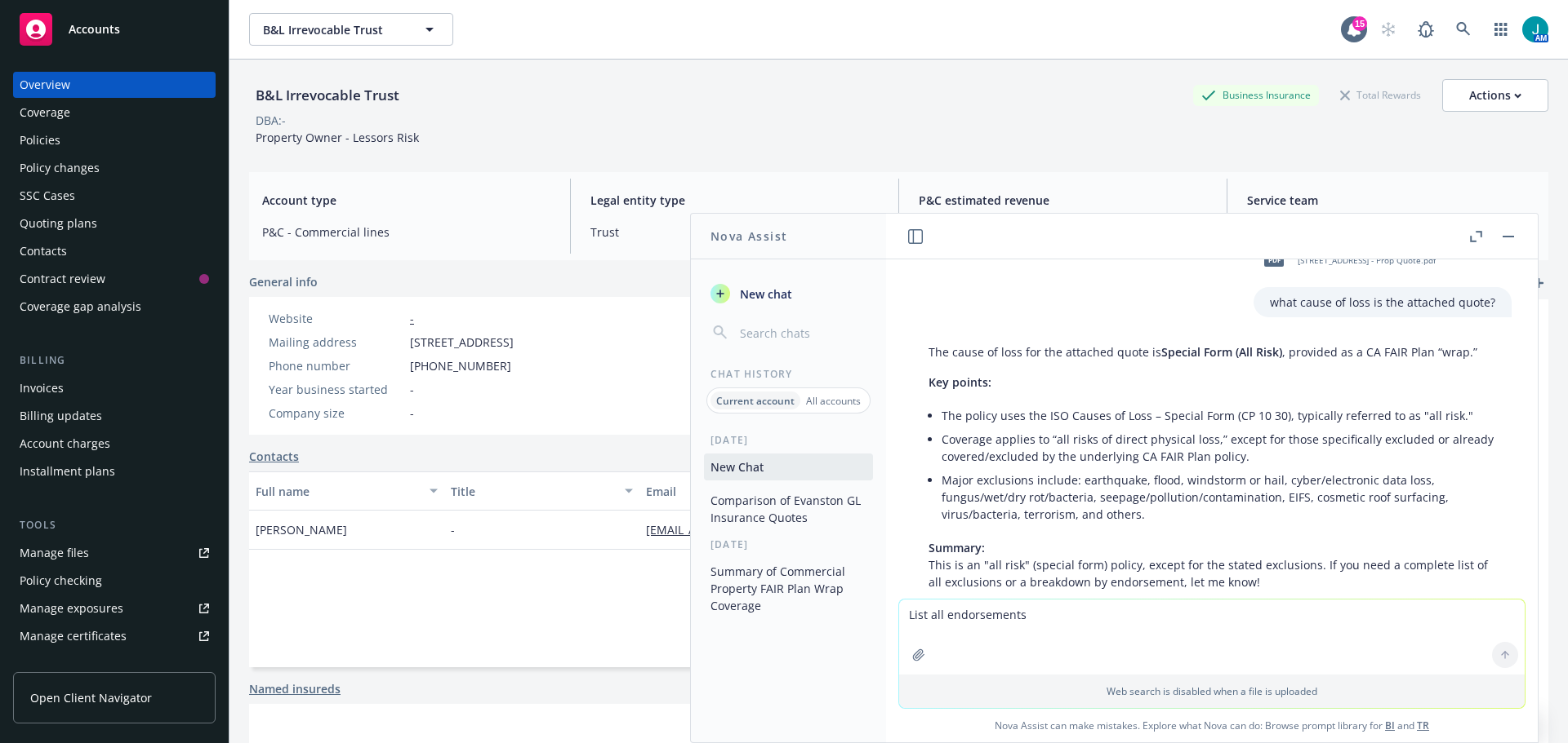
scroll to position [4054, 0]
click at [1066, 467] on li "Coverage applies to “all risks of direct physical loss,” except for those speci…" at bounding box center [1219, 446] width 554 height 41
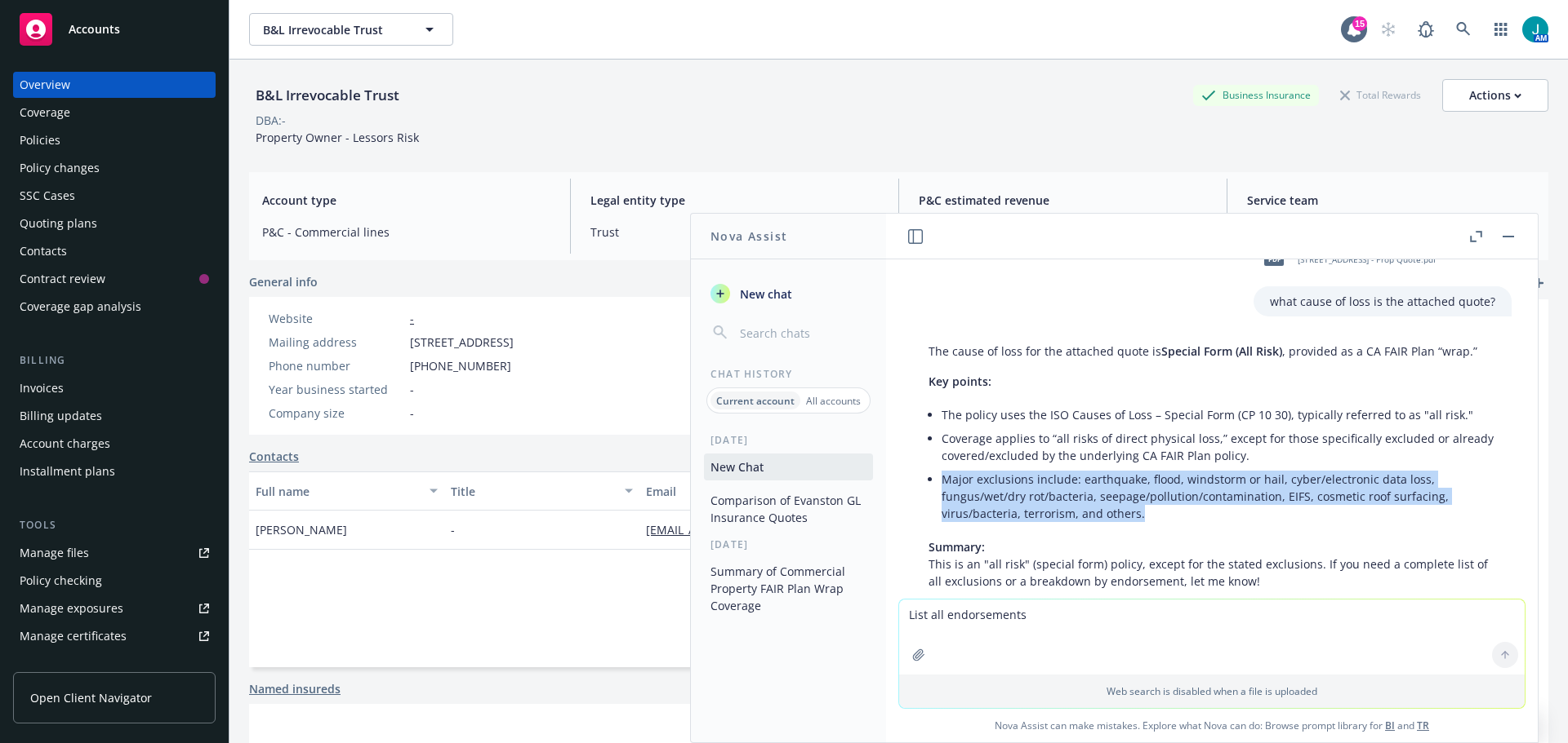
drag, startPoint x: 942, startPoint y: 501, endPoint x: 1155, endPoint y: 543, distance: 217.1
click at [1155, 526] on li "Major exclusions include: earthquake, flood, windstorm or hail, cyber/electroni…" at bounding box center [1219, 496] width 554 height 58
copy li "Major exclusions include: earthquake, flood, windstorm or hail, cyber/electroni…"
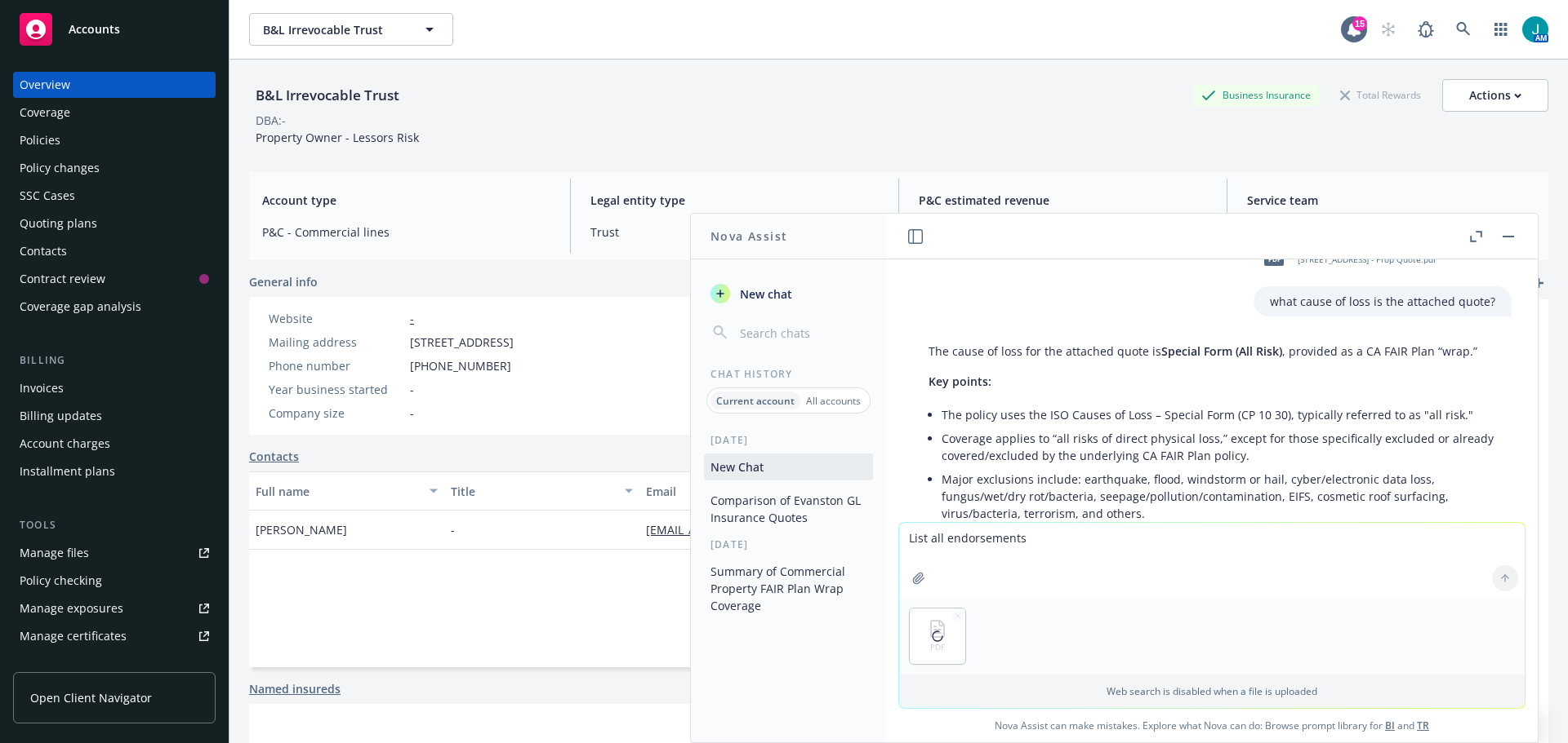
click at [940, 546] on textarea "List all endorsements" at bounding box center [1212, 560] width 625 height 75
type textarea "List all endorsements"
click at [1503, 576] on icon at bounding box center [1504, 579] width 12 height 12
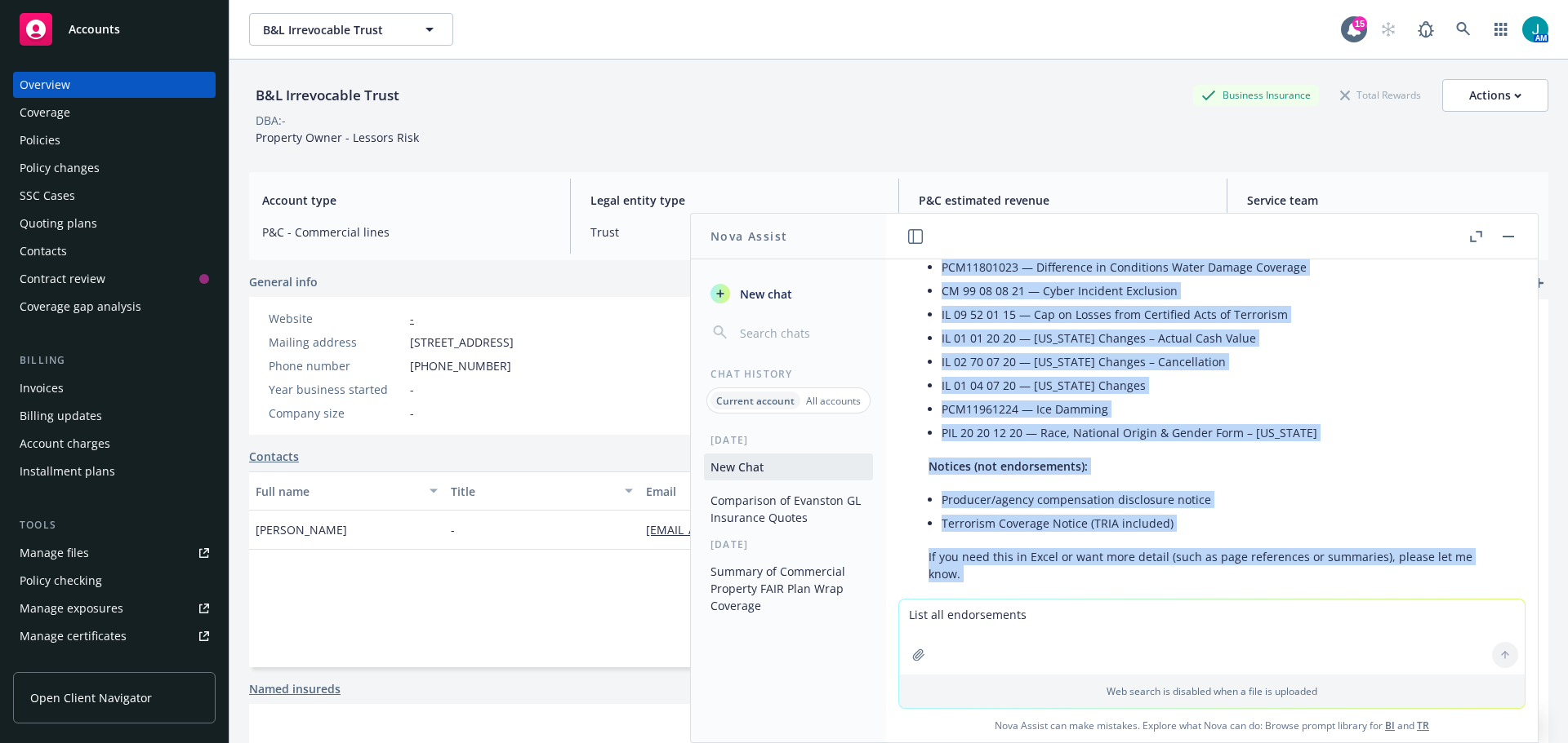
scroll to position [5617, 0]
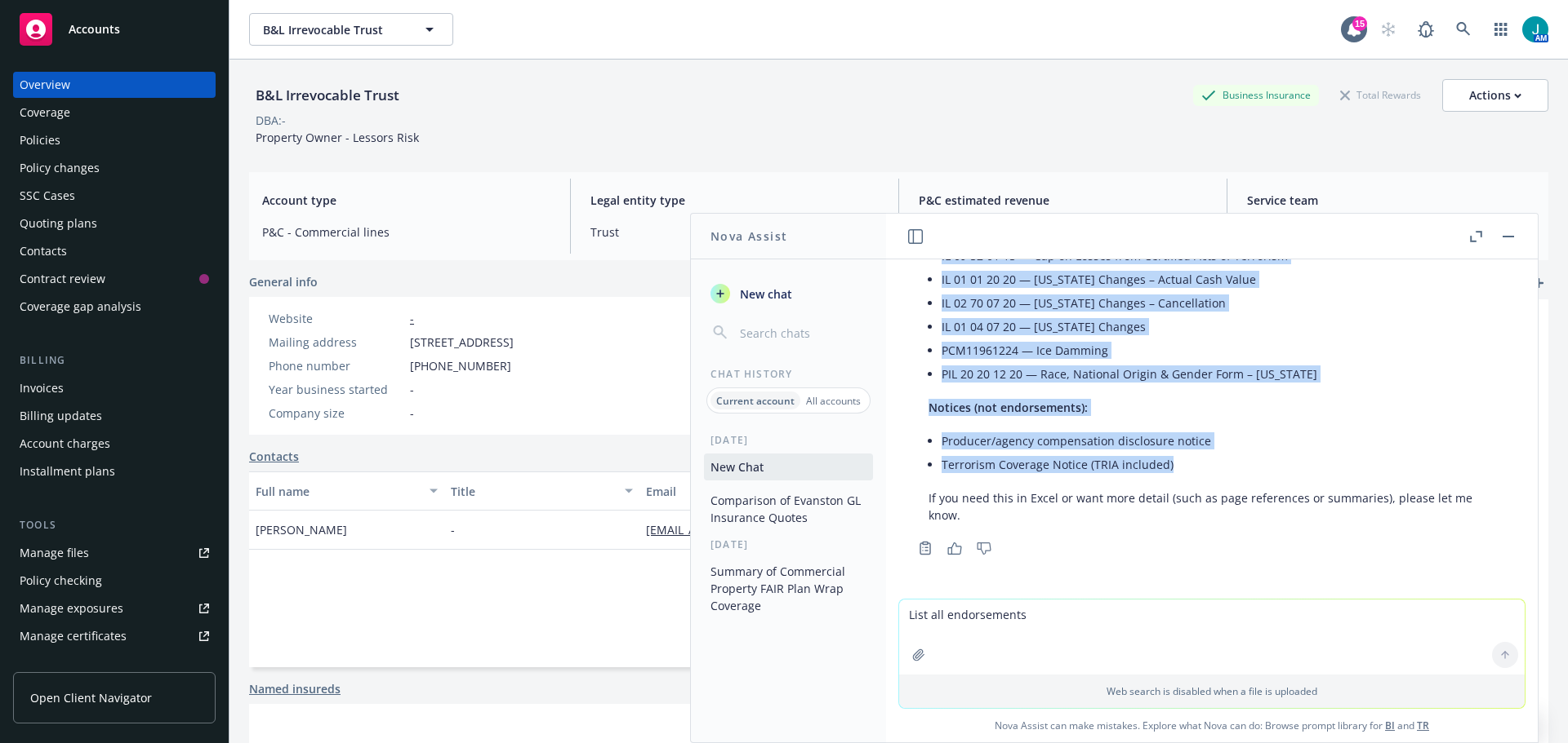
drag, startPoint x: 929, startPoint y: 338, endPoint x: 1176, endPoint y: 466, distance: 278.2
click at [1176, 466] on div "Here are all forms and endorsements listed in the attached IAT Difference in Co…" at bounding box center [1212, 249] width 599 height 562
copy div "Base Coverage Form: PCM00500123 — Difference in Conditions Coverage Form Other …"
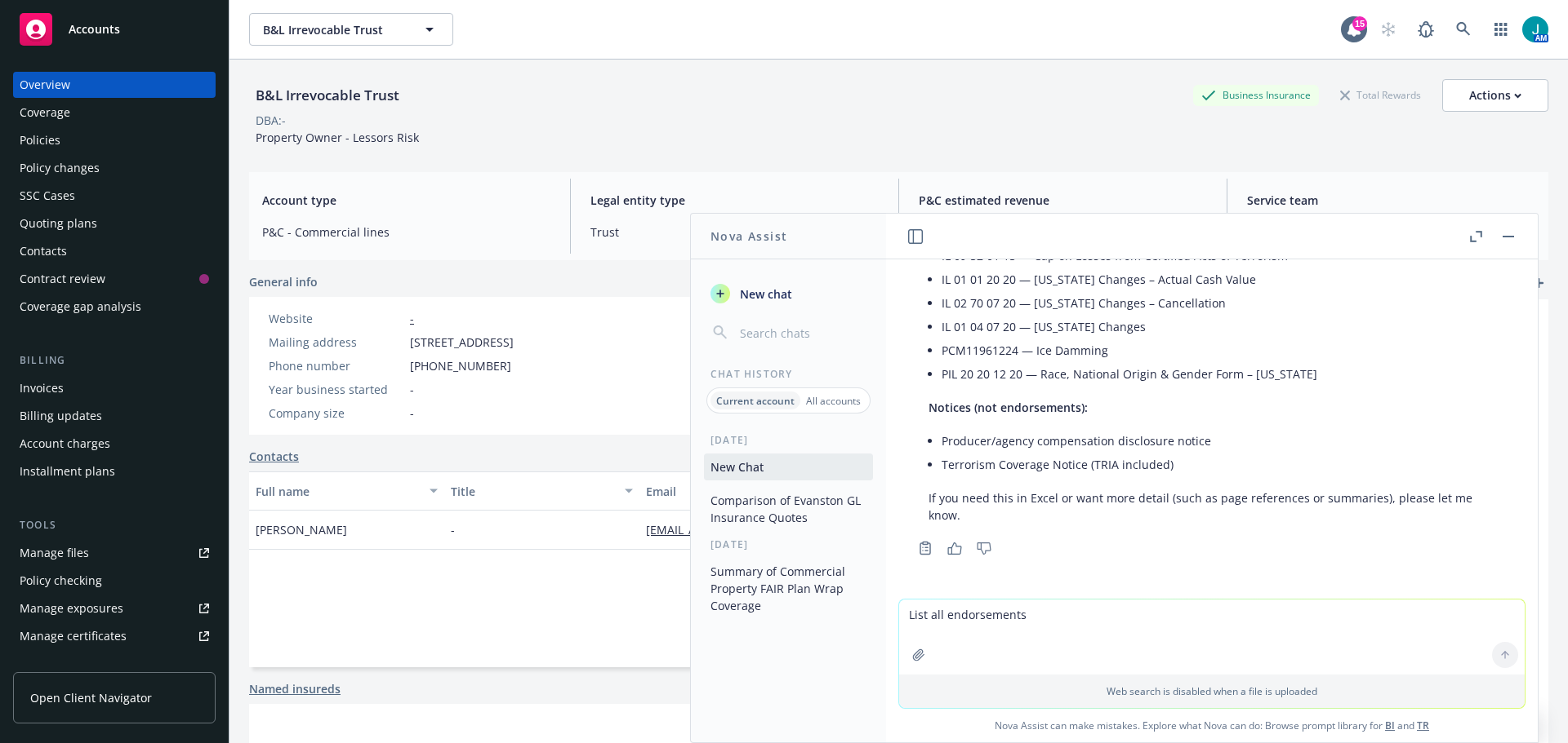
click at [944, 615] on textarea "List all endorsements" at bounding box center [1212, 638] width 625 height 75
type textarea "what are the subjectivities to bind"
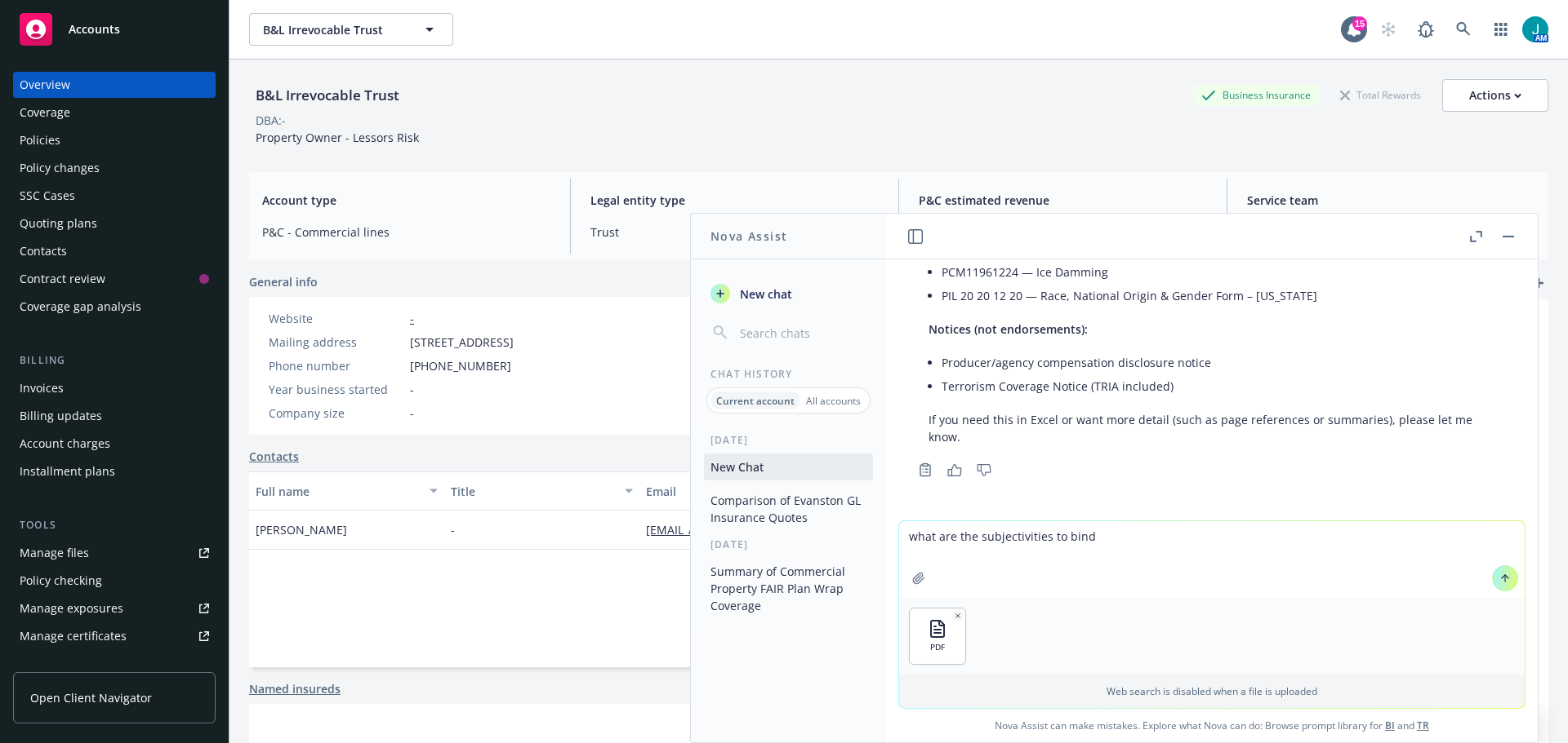
scroll to position [5695, 0]
click at [1492, 583] on button at bounding box center [1504, 578] width 26 height 26
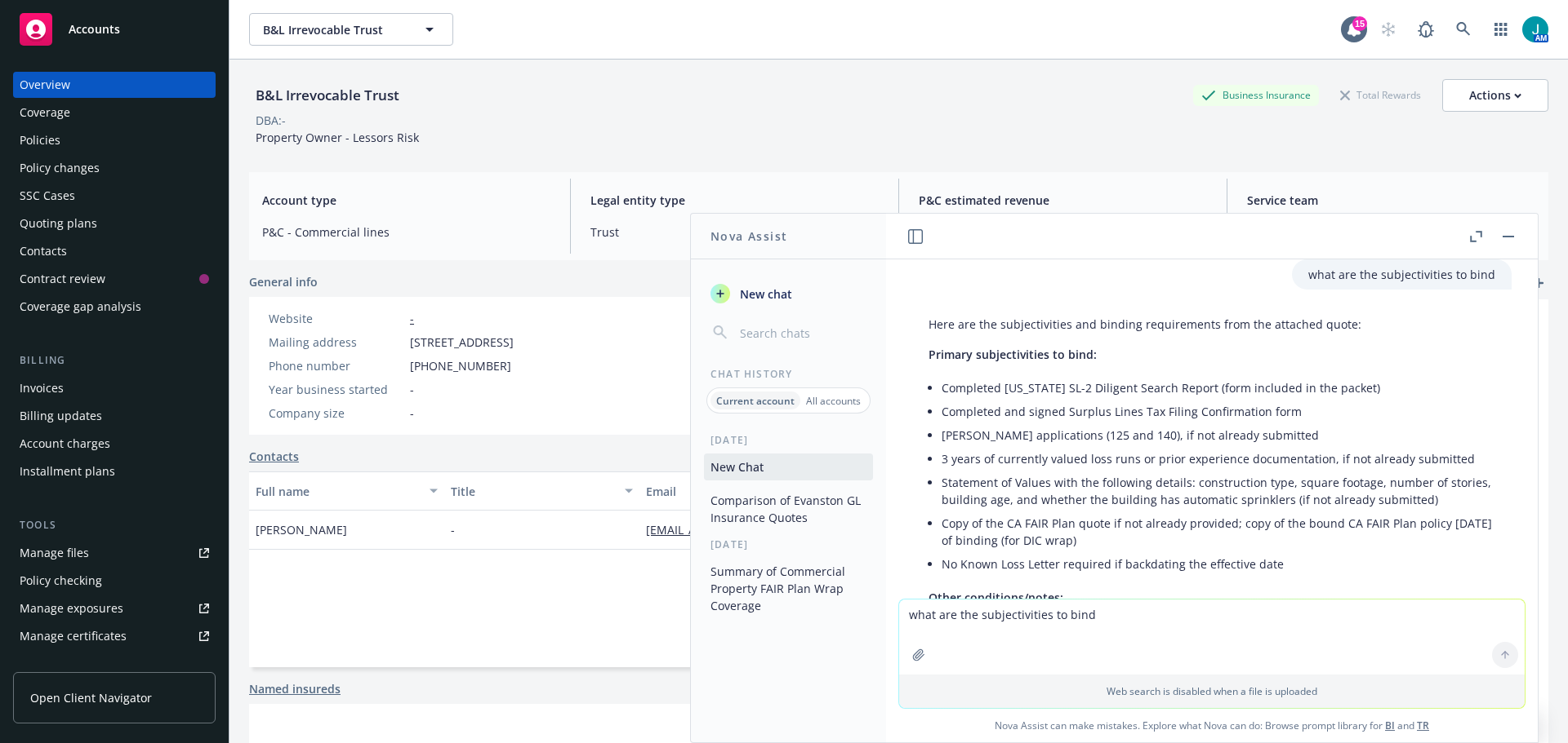
scroll to position [6024, 0]
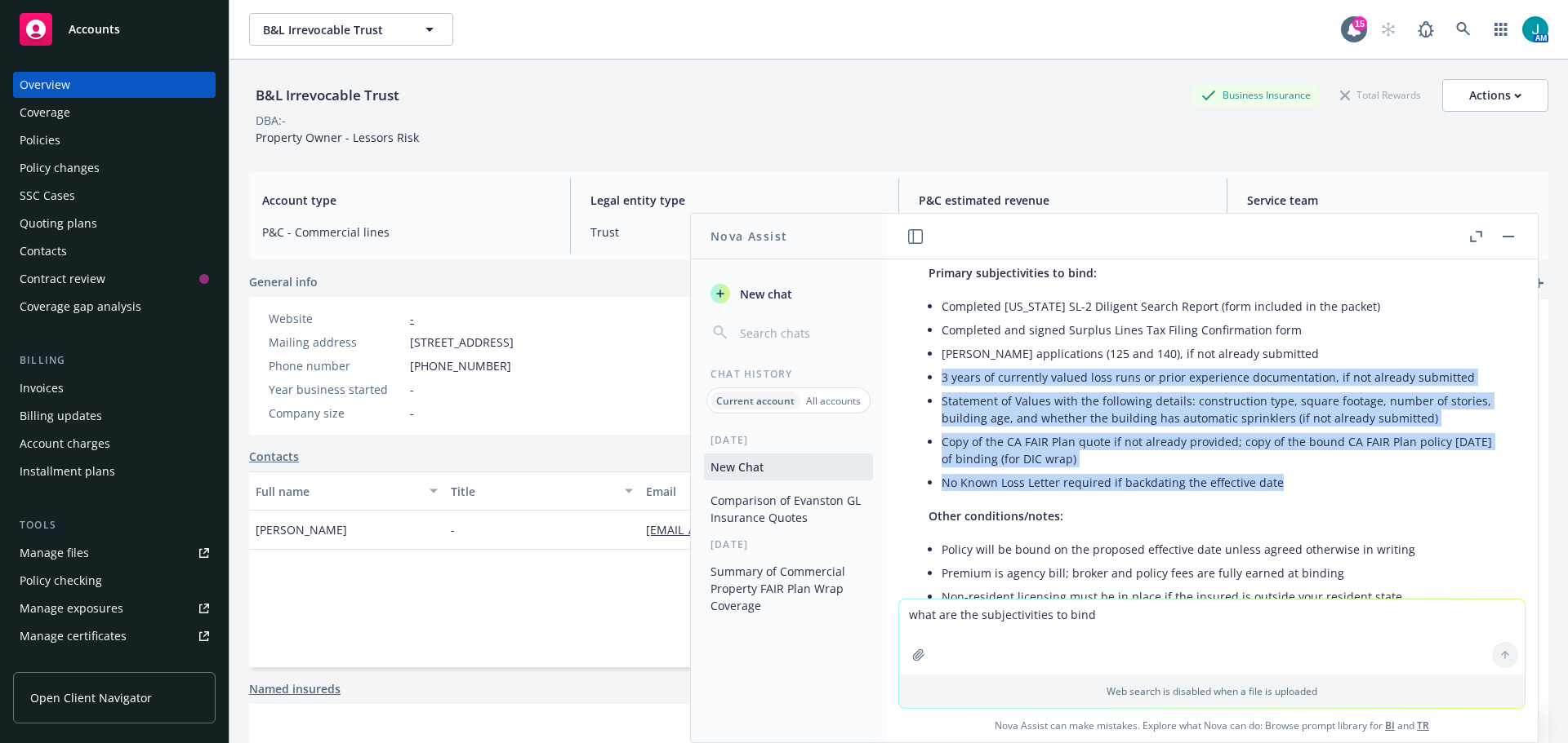
drag, startPoint x: 942, startPoint y: 417, endPoint x: 1286, endPoint y: 519, distance: 358.8
click at [1286, 495] on ul "Completed [US_STATE] SL-2 Diligent Search Report (form included in the packet) …" at bounding box center [1219, 395] width 554 height 200
copy ul "3 years of currently valued loss runs or prior experience documentation, if not…"
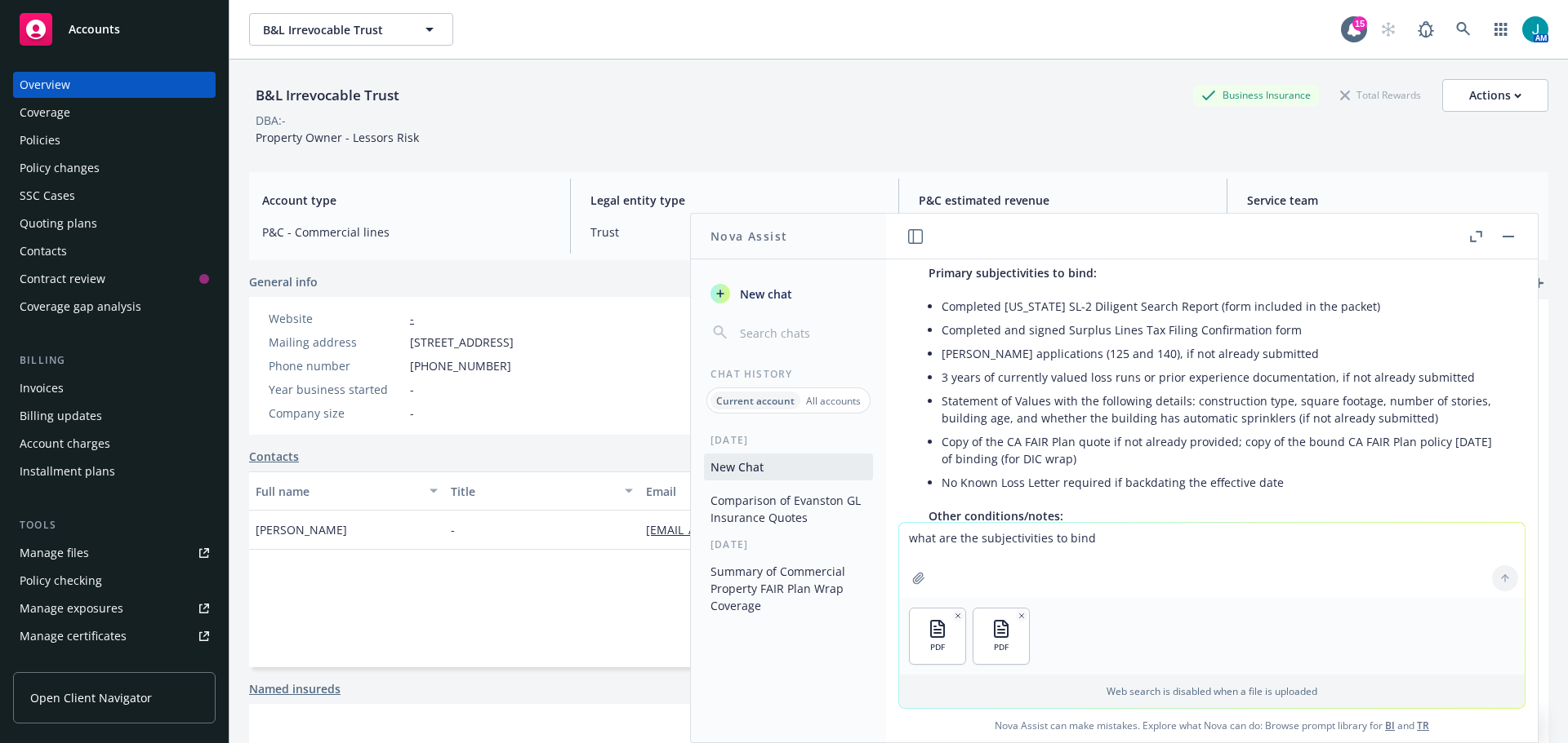
click at [924, 537] on textarea "what are the subjectivities to bind" at bounding box center [1212, 560] width 625 height 75
type textarea "what is the A.M Best rating"
click at [954, 614] on icon "button" at bounding box center [958, 616] width 8 height 8
click at [954, 615] on icon "button" at bounding box center [958, 616] width 8 height 8
click at [1020, 616] on icon "button" at bounding box center [1022, 616] width 4 height 4
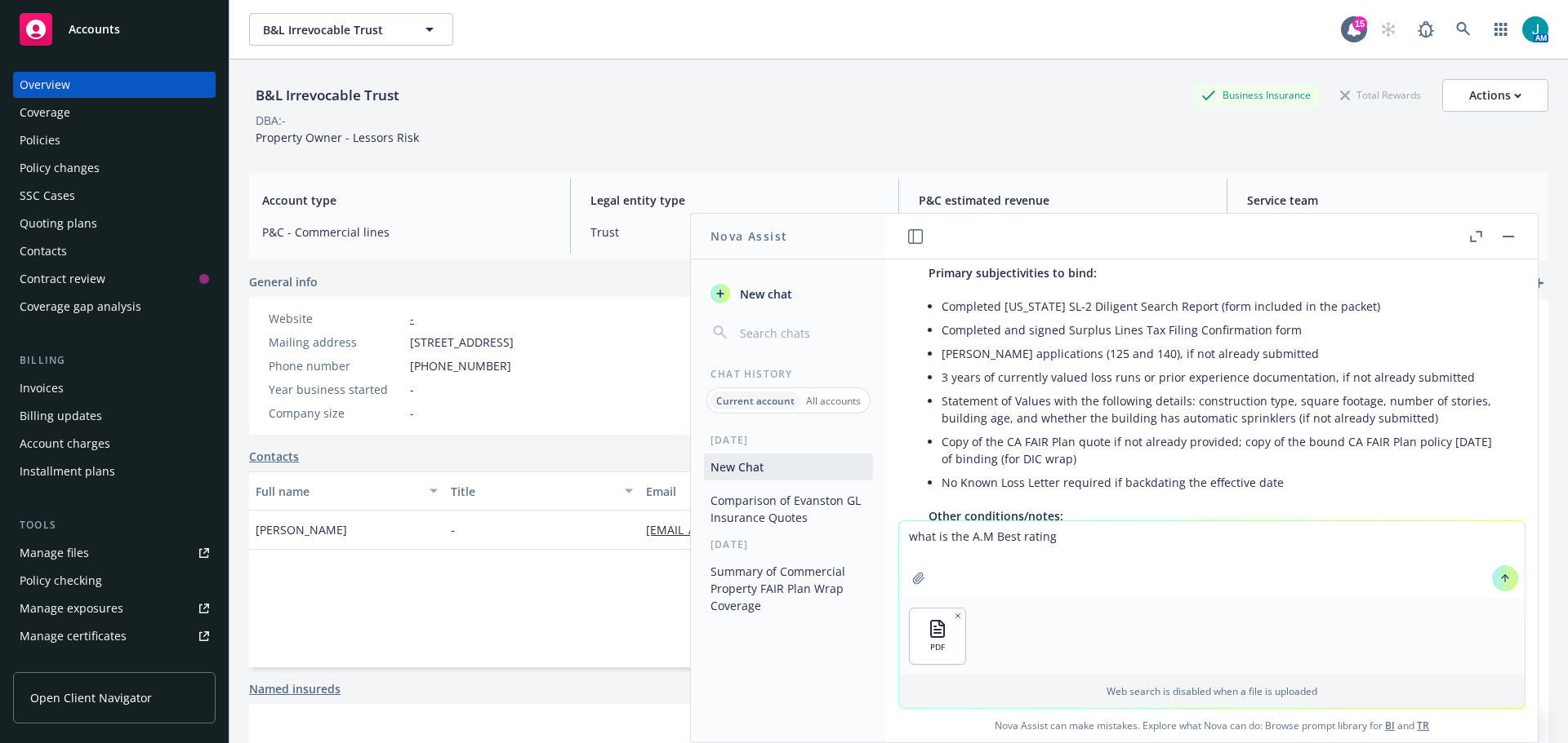
click at [952, 613] on button "button" at bounding box center [958, 616] width 12 height 12
click at [1504, 577] on icon at bounding box center [1504, 578] width 0 height 7
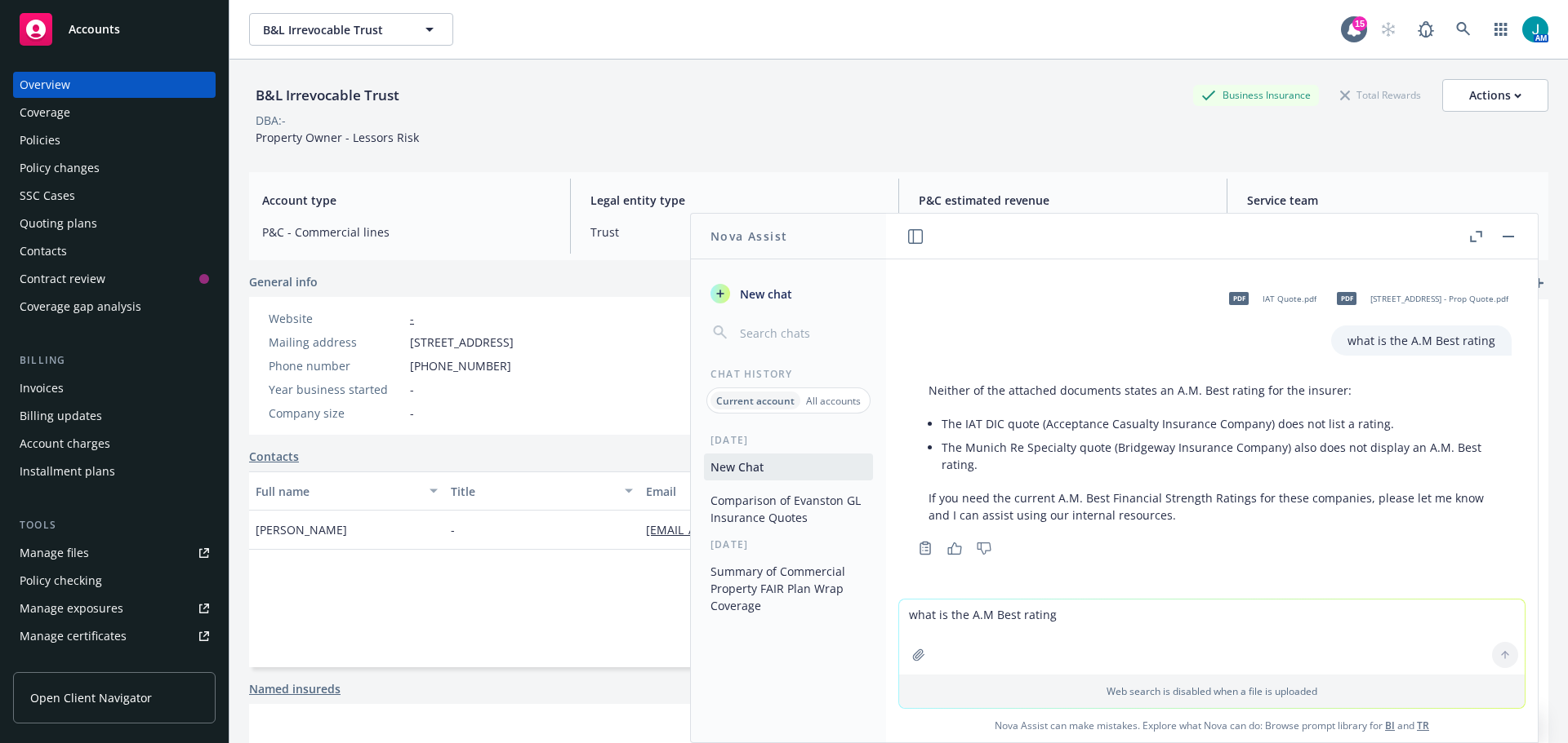
scroll to position [6570, 0]
